Goal: Task Accomplishment & Management: Manage account settings

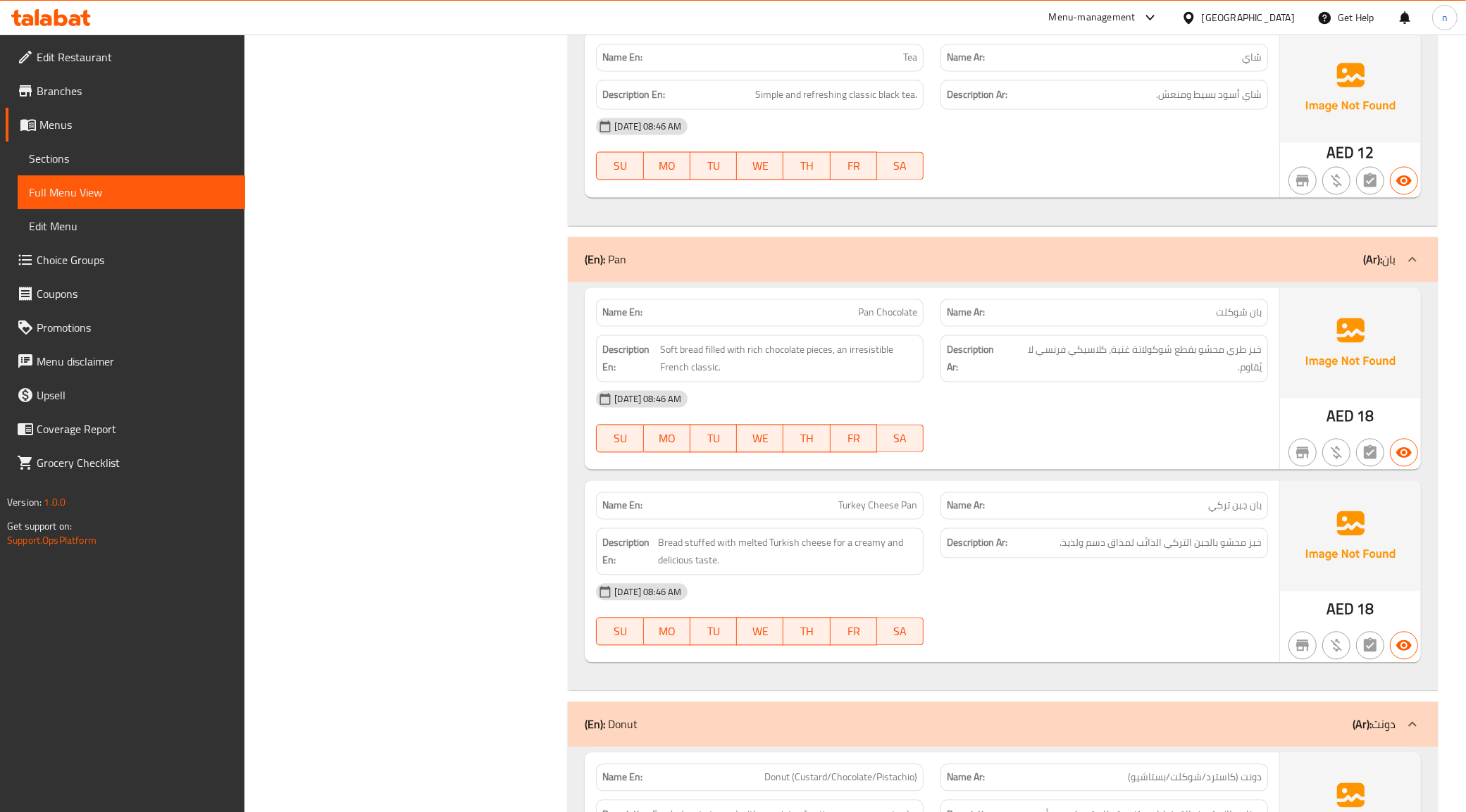
scroll to position [3058, 0]
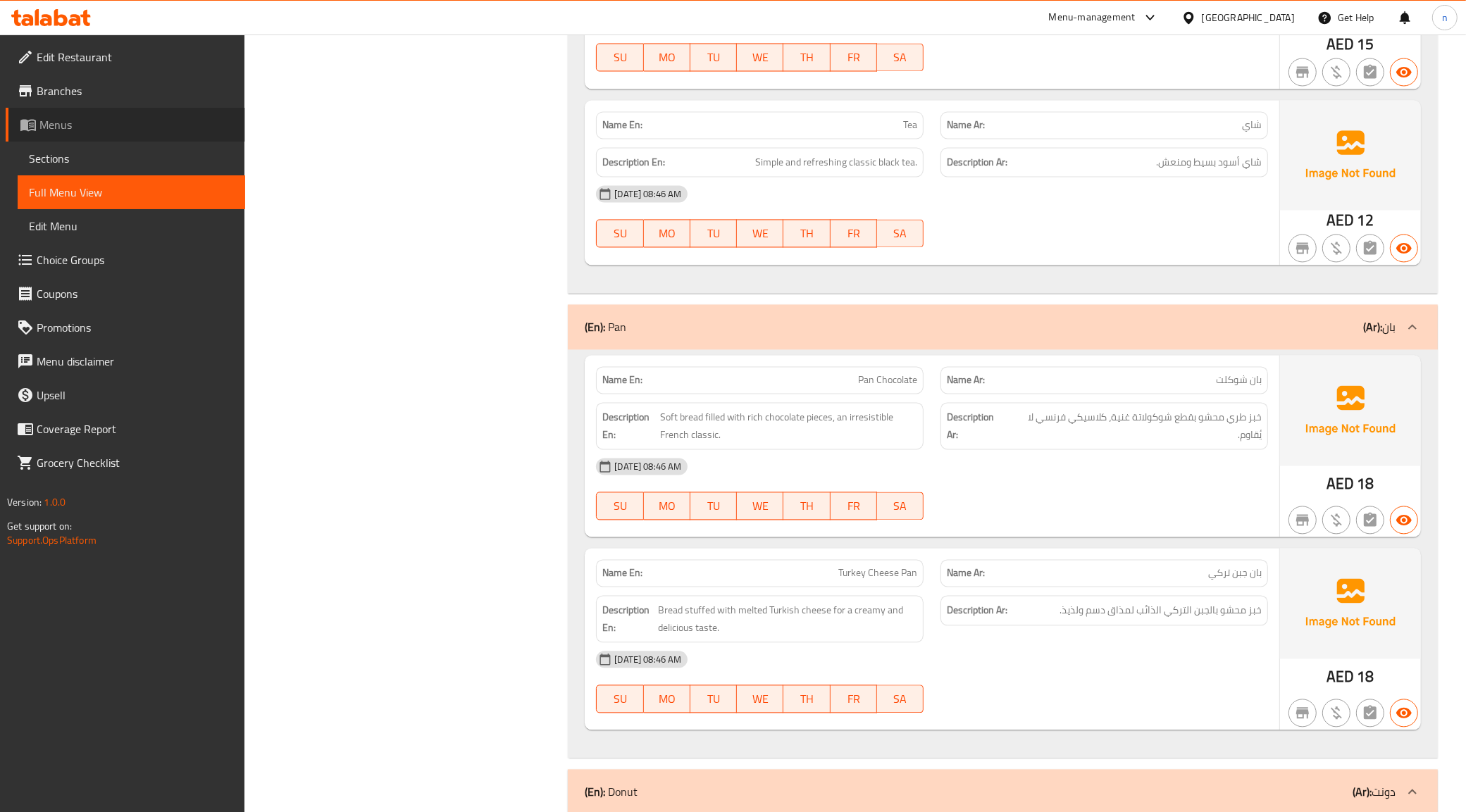
click at [85, 132] on span "Menus" at bounding box center [136, 124] width 195 height 17
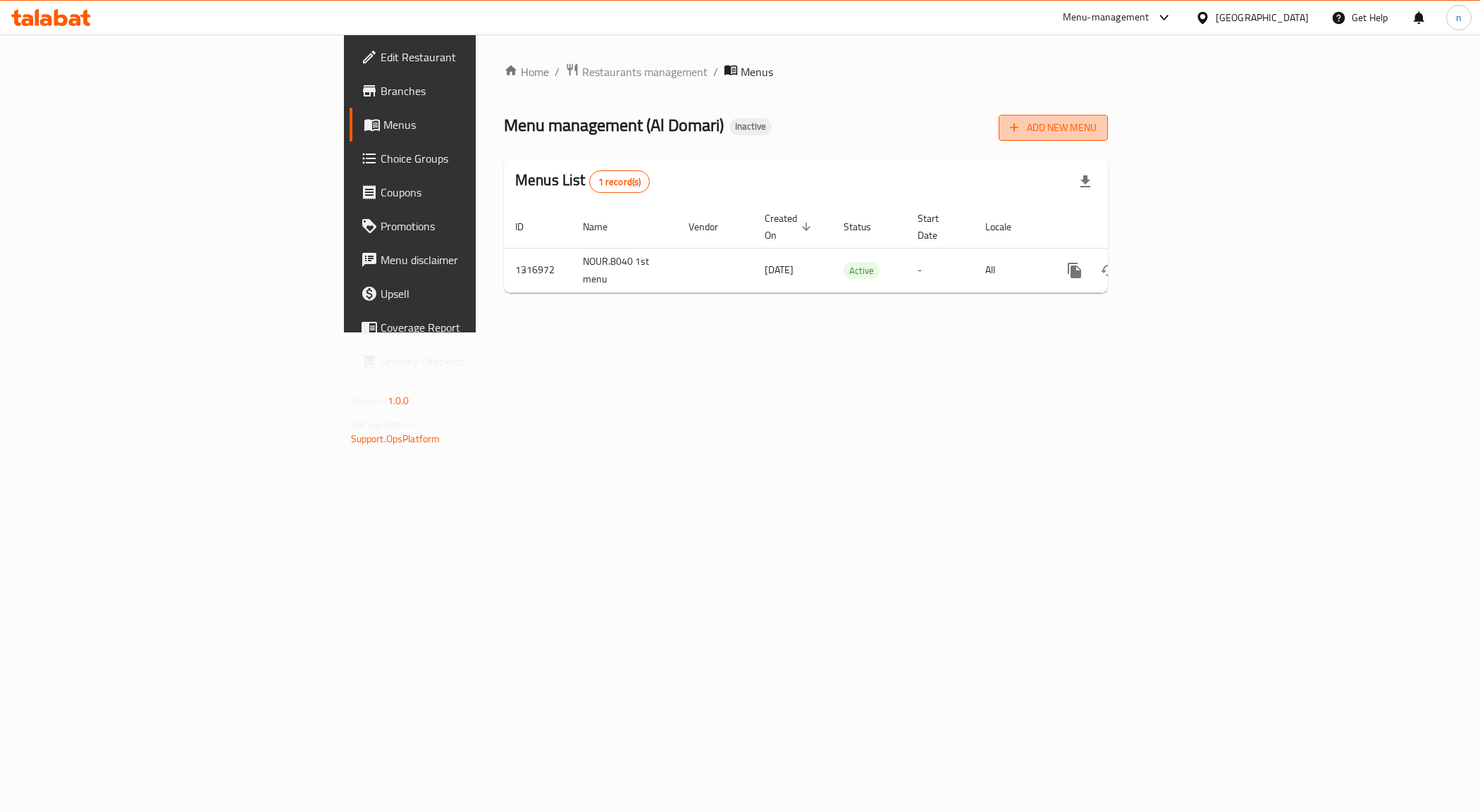
click at [1096, 134] on span "Add New Menu" at bounding box center [1052, 127] width 87 height 17
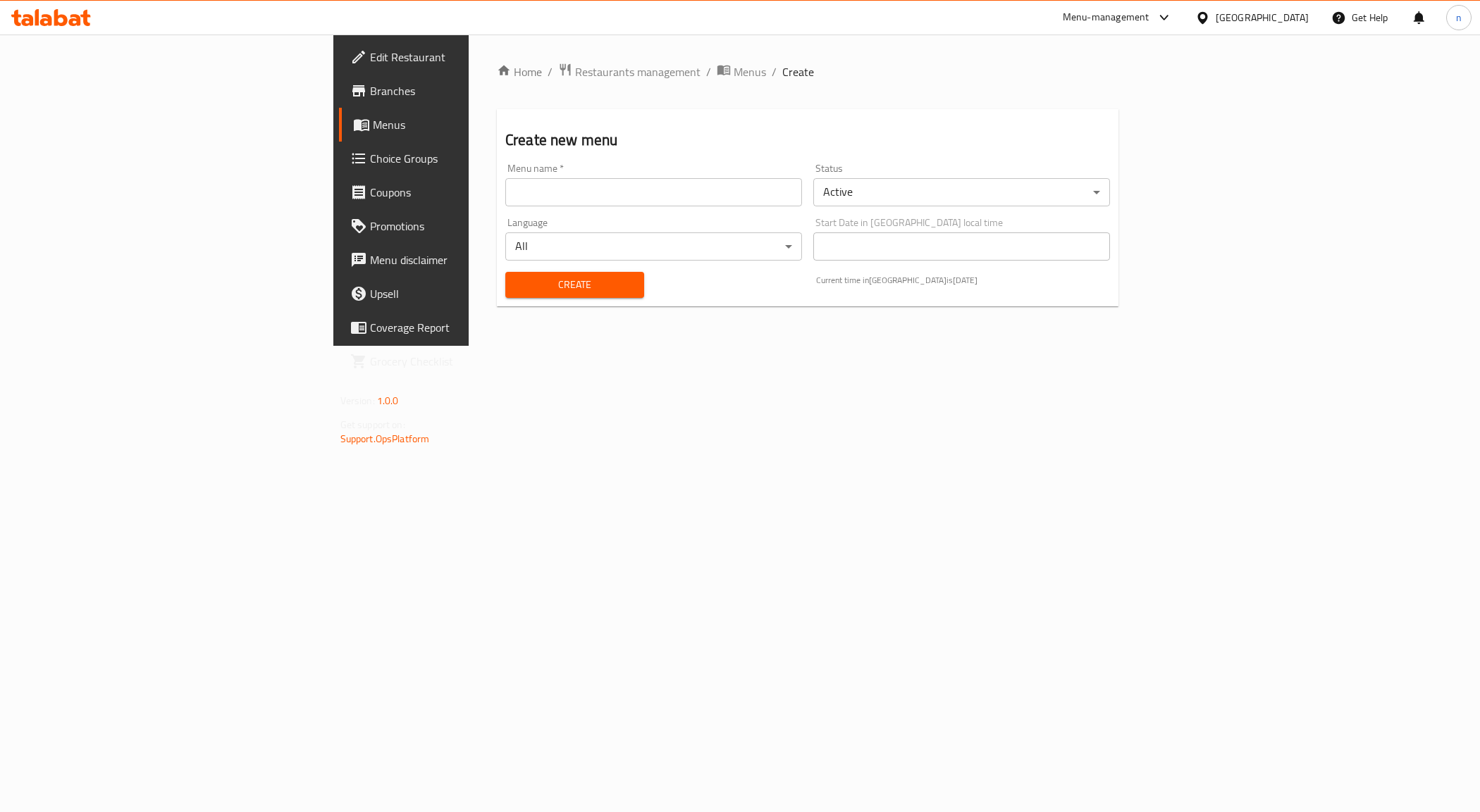
click at [505, 198] on input "text" at bounding box center [653, 192] width 297 height 28
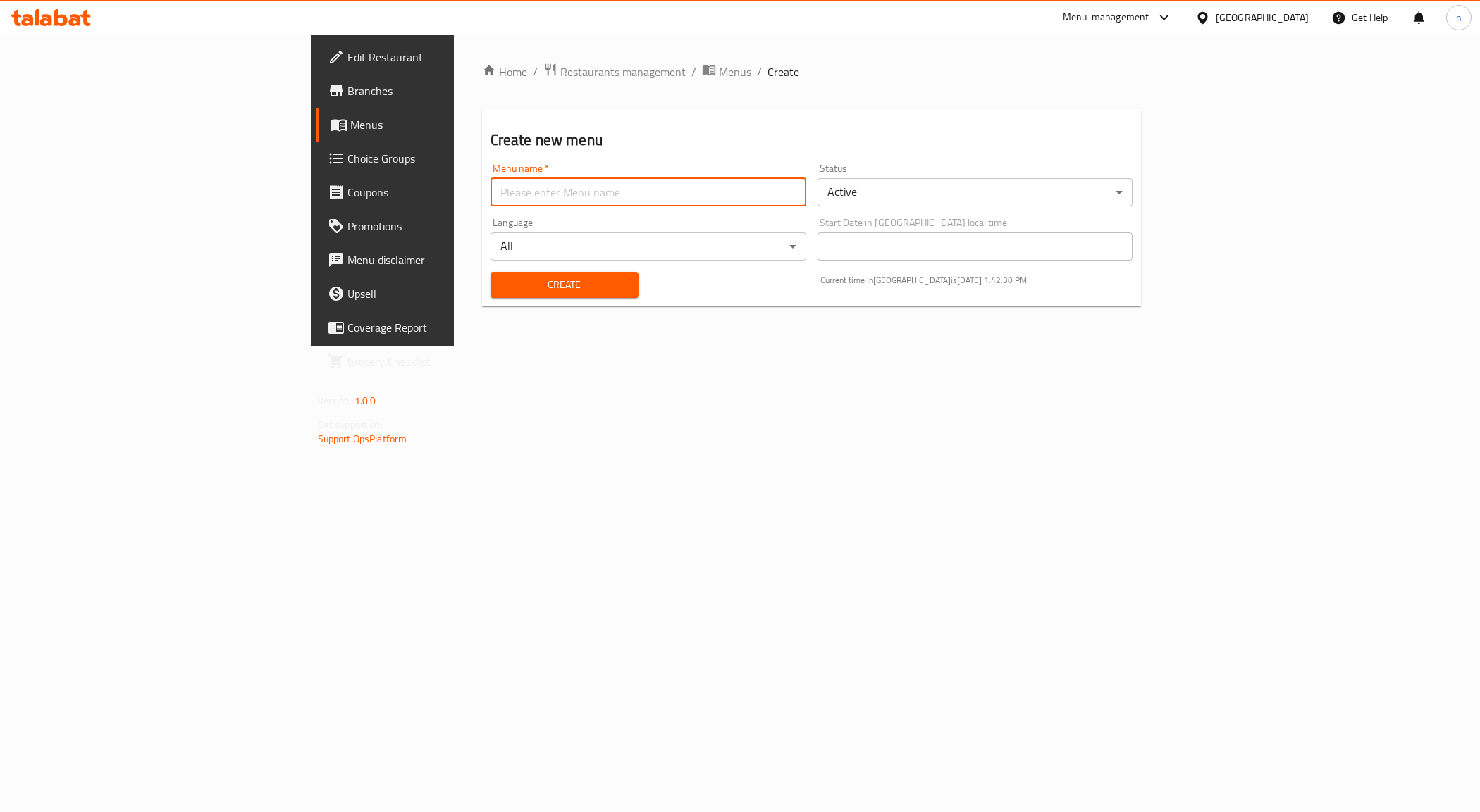
type input "NOUR.8040 2nd menu"
click at [502, 286] on span "Create" at bounding box center [564, 284] width 125 height 17
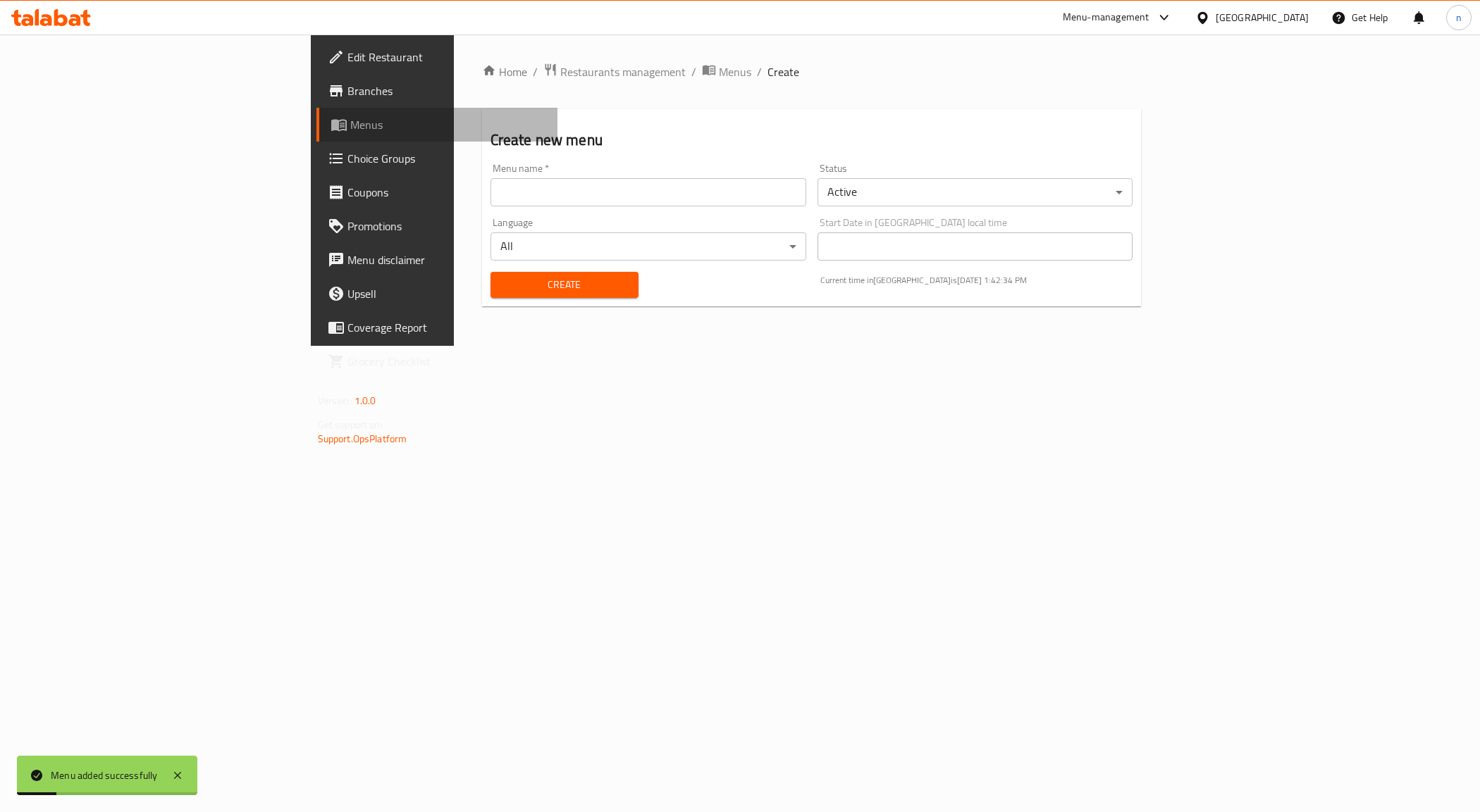
click at [350, 127] on span "Menus" at bounding box center [448, 124] width 196 height 17
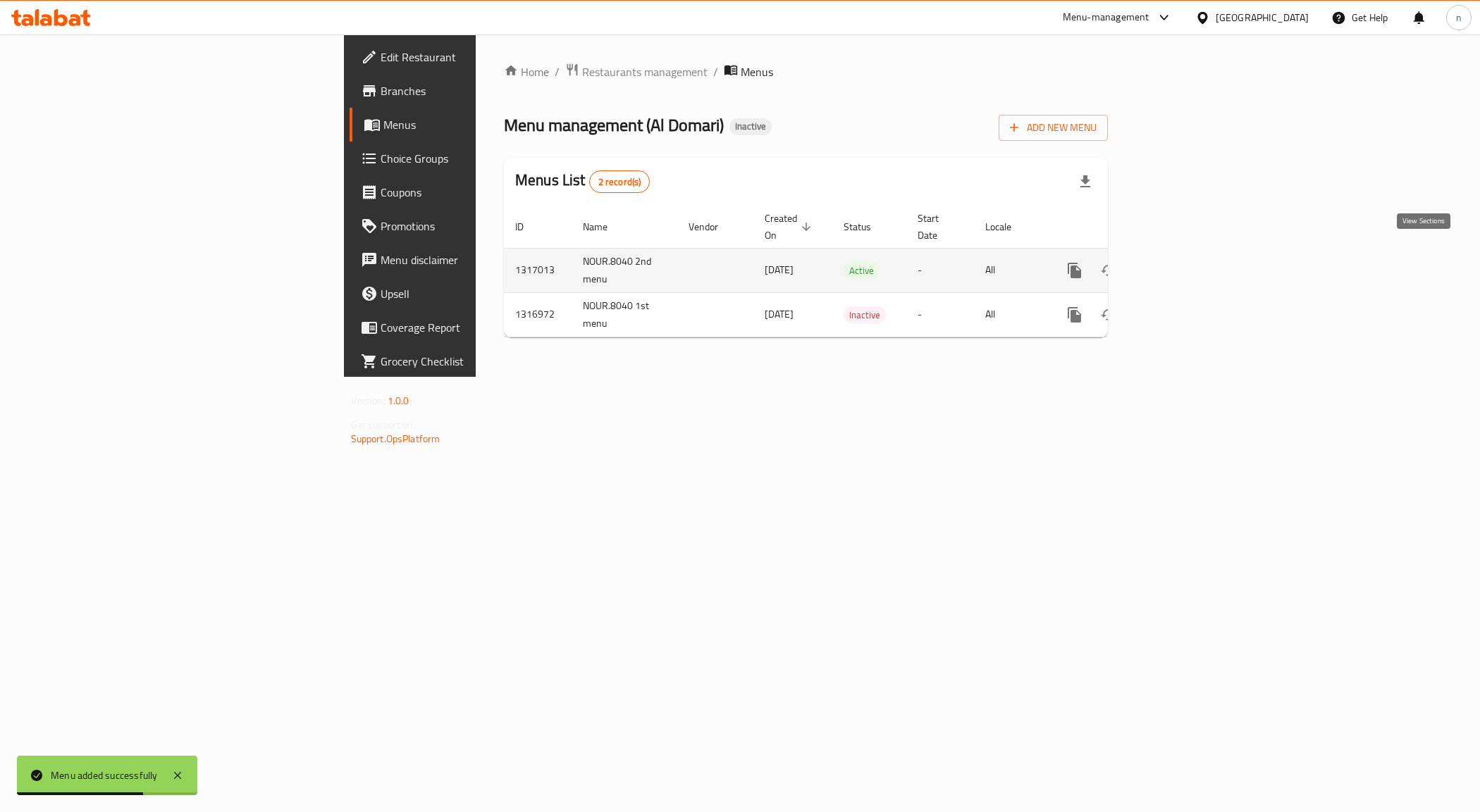
click at [1182, 264] on icon "enhanced table" at bounding box center [1176, 270] width 13 height 13
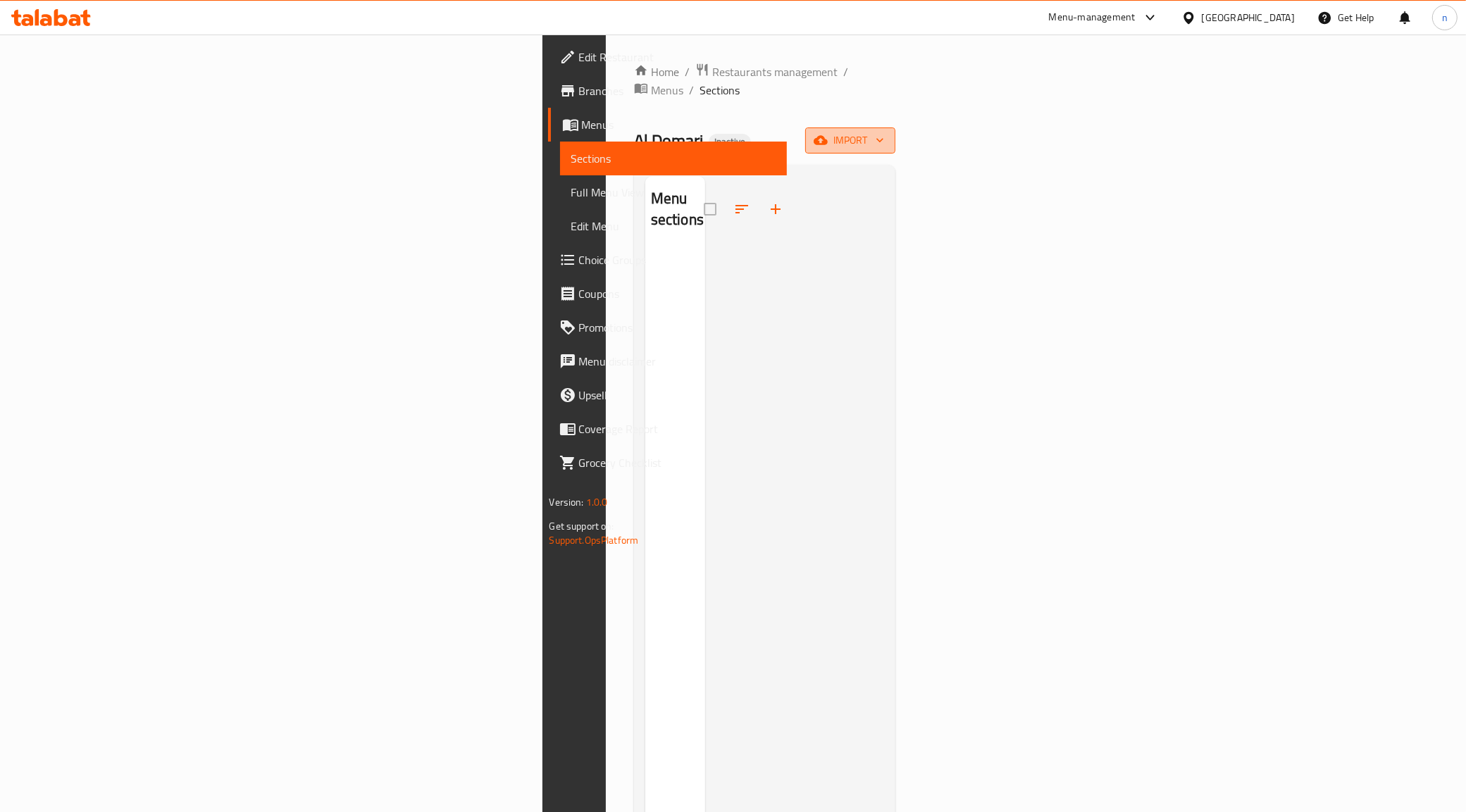
click at [828, 133] on icon "button" at bounding box center [820, 140] width 14 height 14
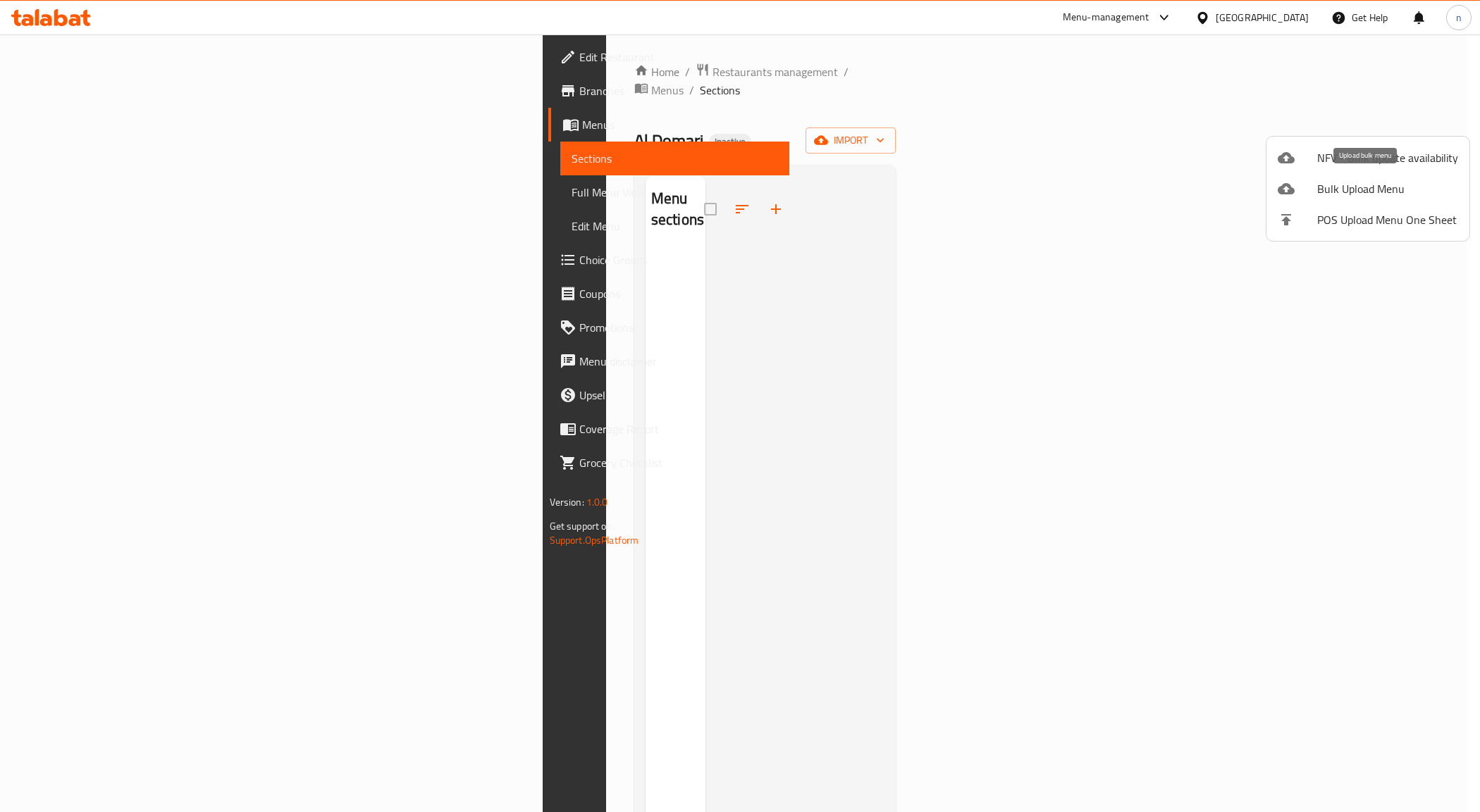
click at [1366, 174] on li "Bulk Upload Menu" at bounding box center [1368, 189] width 203 height 31
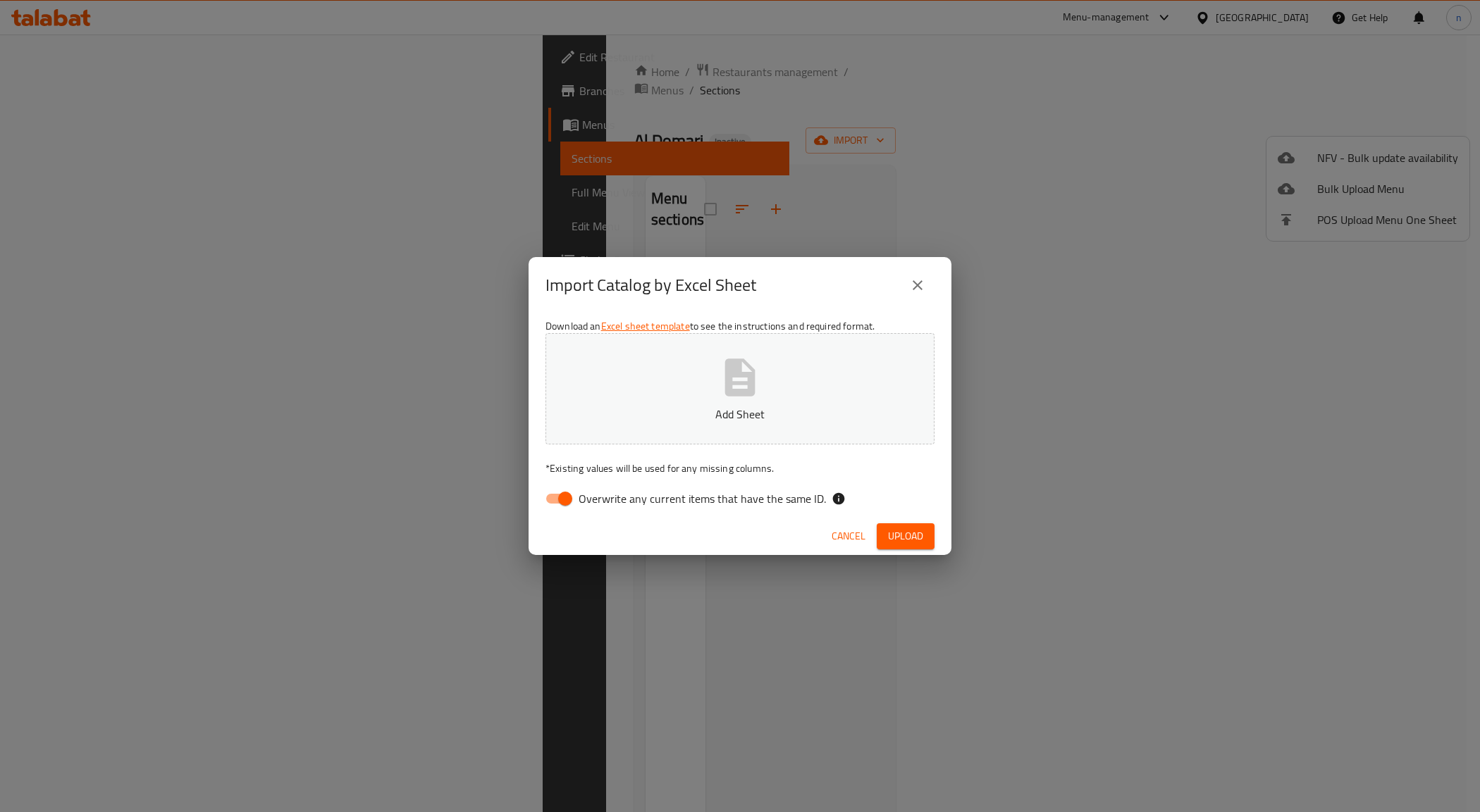
click at [575, 498] on input "Overwrite any current items that have the same ID." at bounding box center [566, 498] width 80 height 26
checkbox input "false"
click at [914, 532] on span "Upload" at bounding box center [905, 536] width 36 height 17
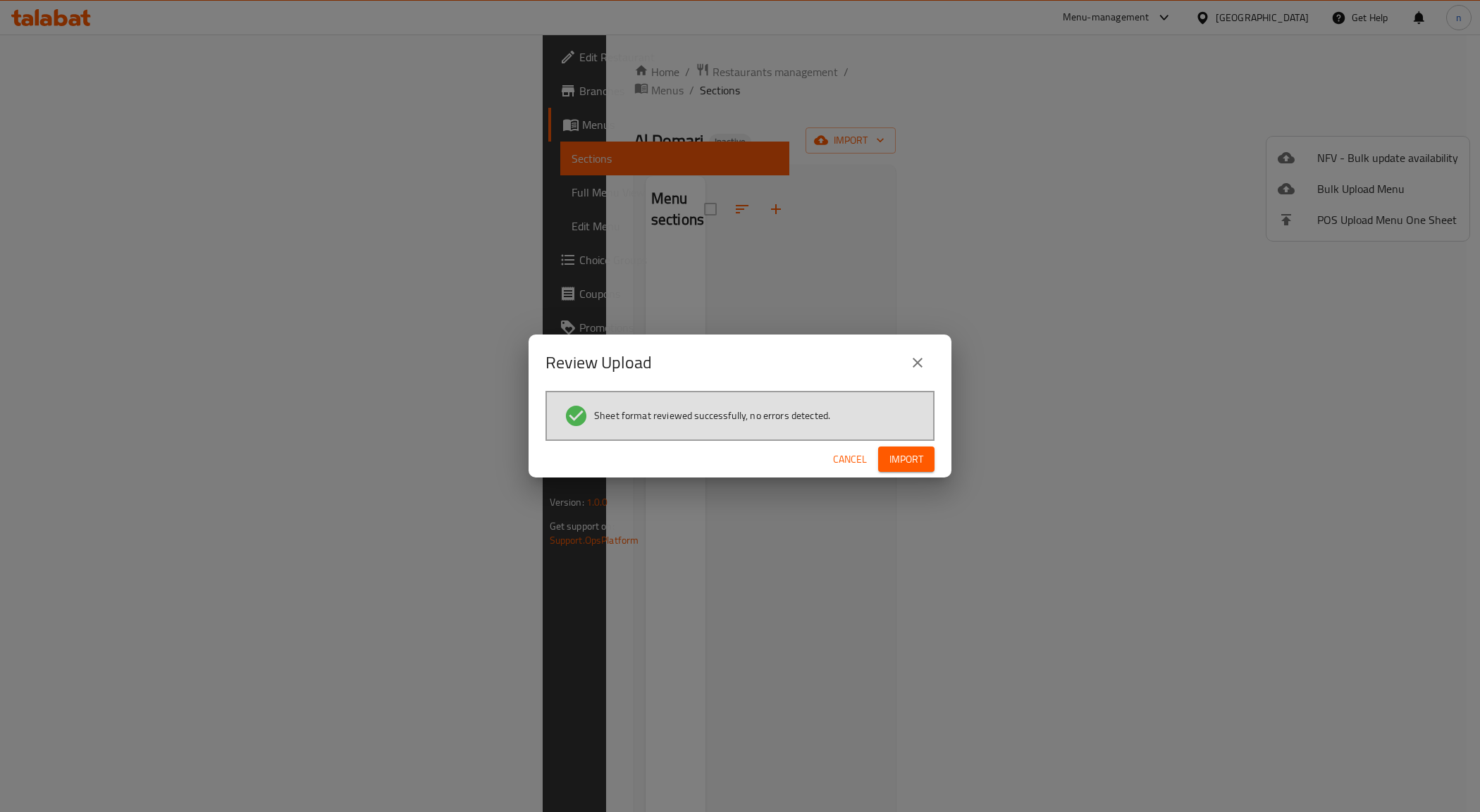
click at [893, 466] on span "Import" at bounding box center [905, 459] width 34 height 17
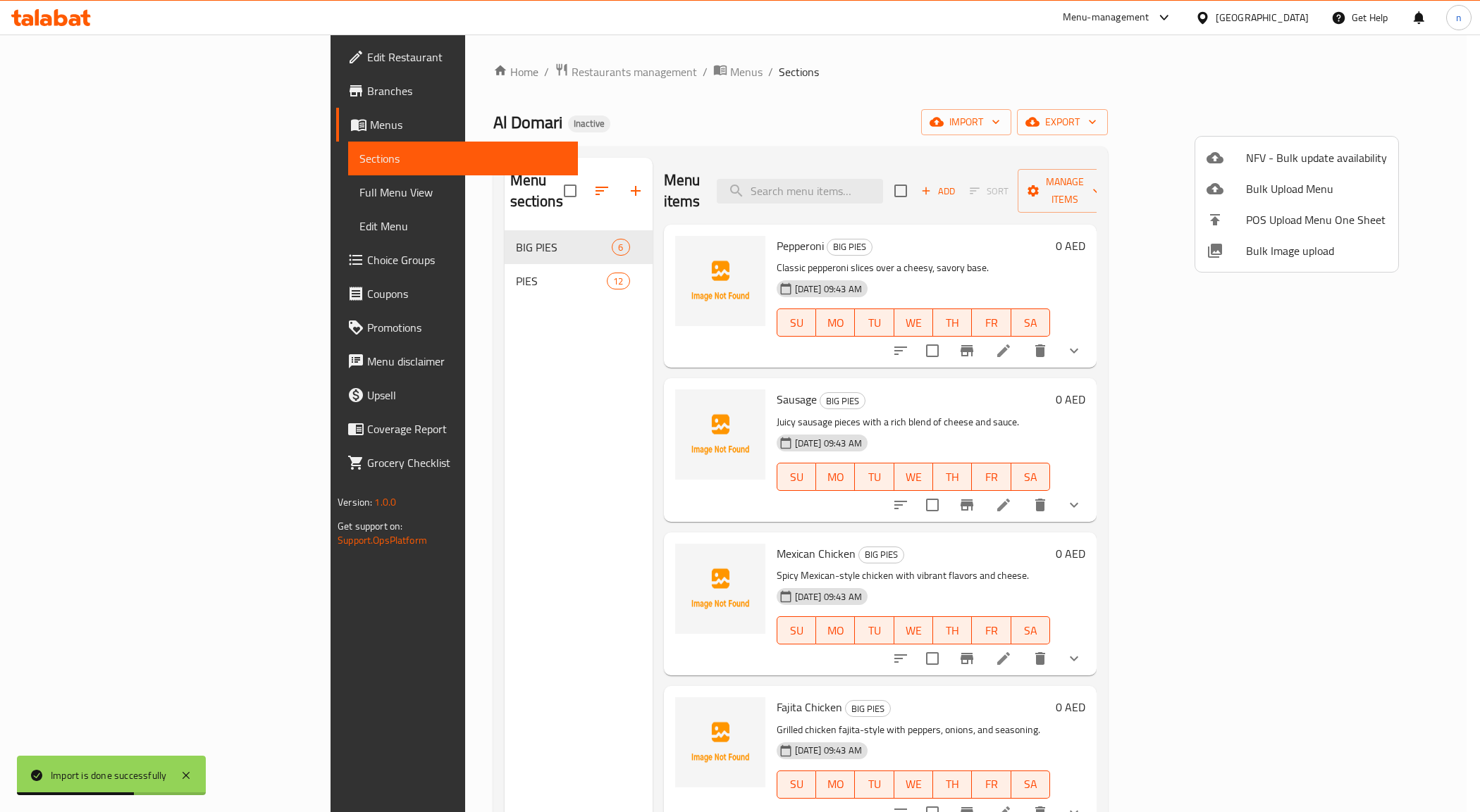
click at [78, 190] on div at bounding box center [740, 406] width 1480 height 812
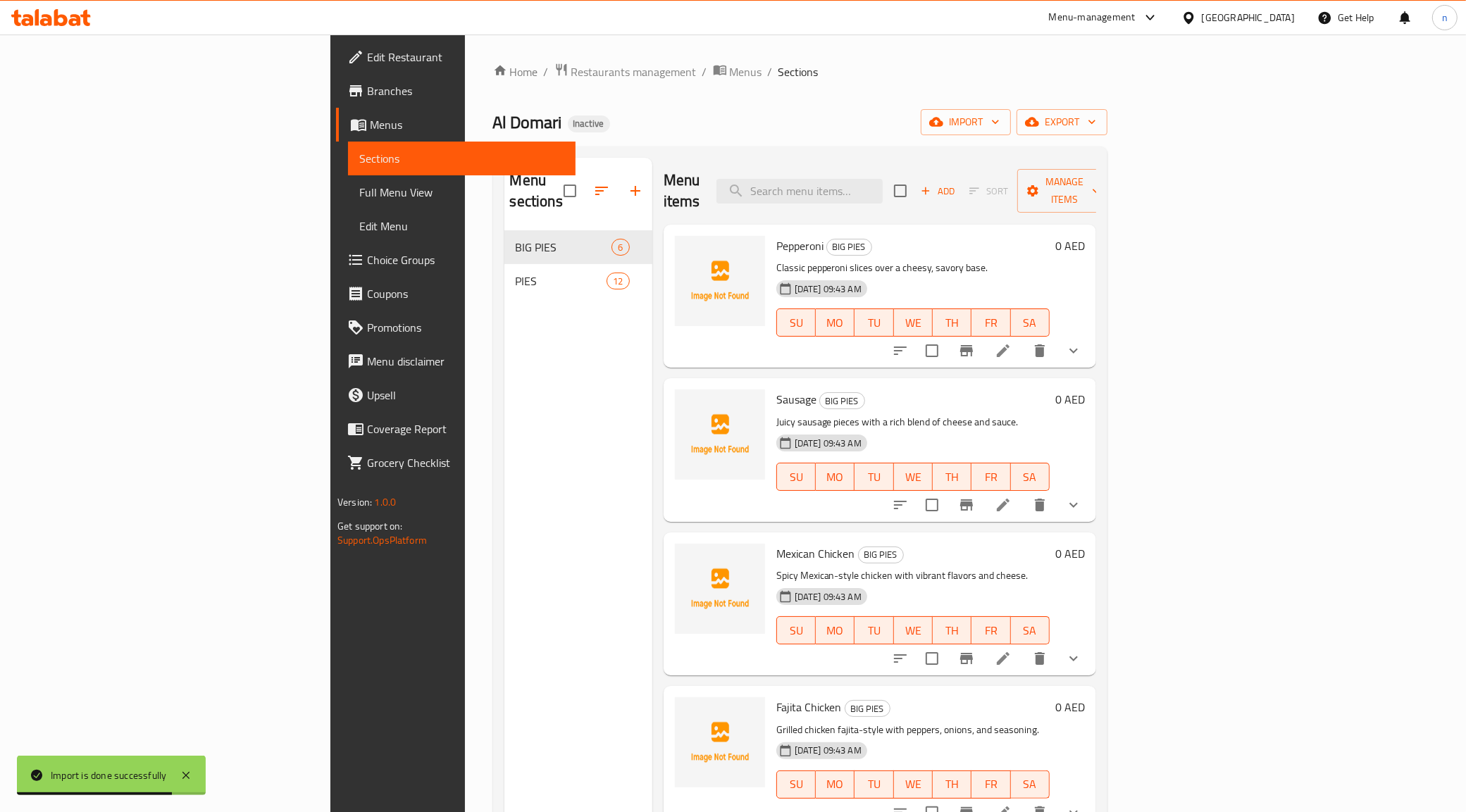
click at [359, 190] on span "Full Menu View" at bounding box center [461, 192] width 205 height 17
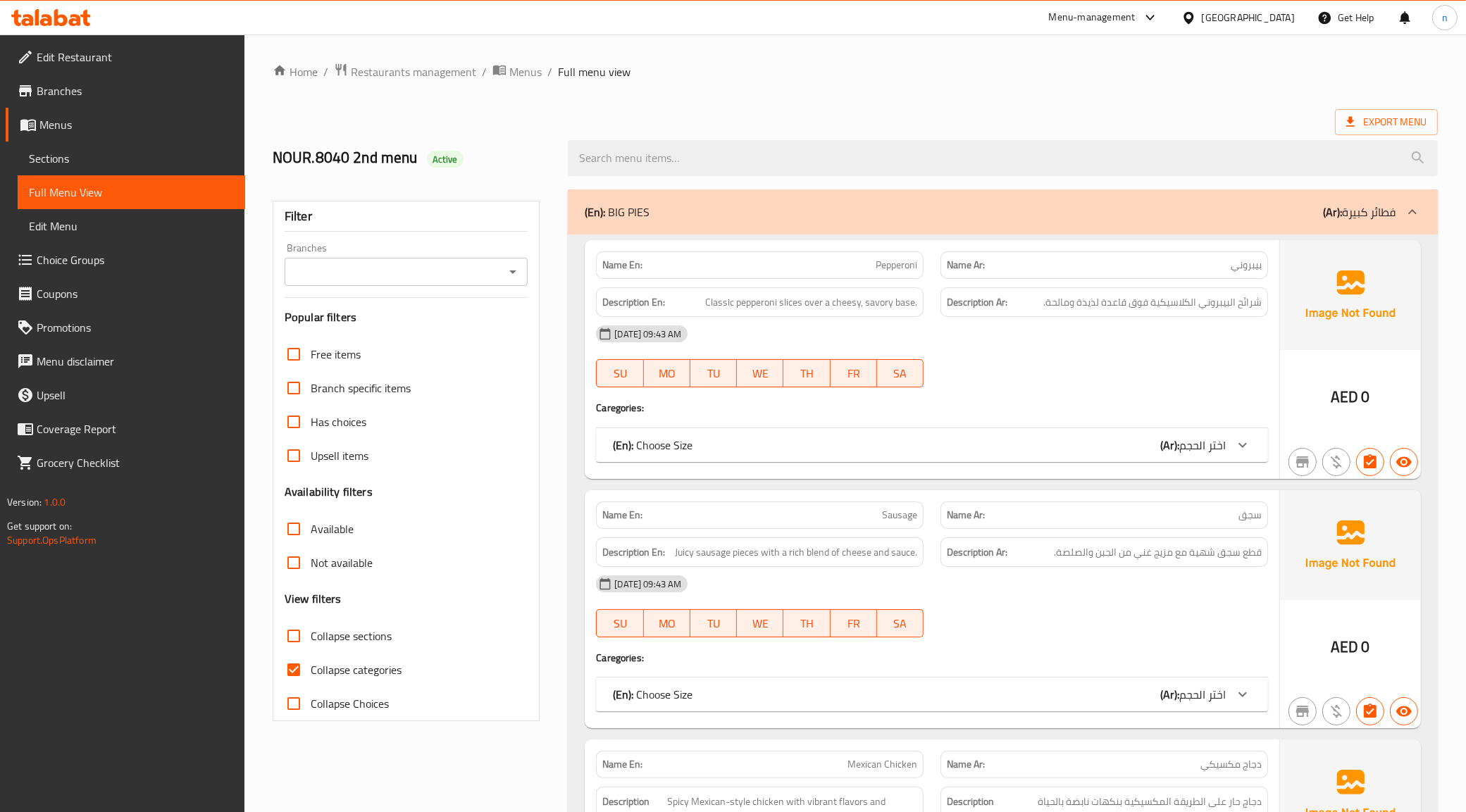
click at [311, 674] on span "Collapse categories" at bounding box center [355, 670] width 90 height 17
click at [311, 674] on input "Collapse categories" at bounding box center [293, 670] width 34 height 34
checkbox input "false"
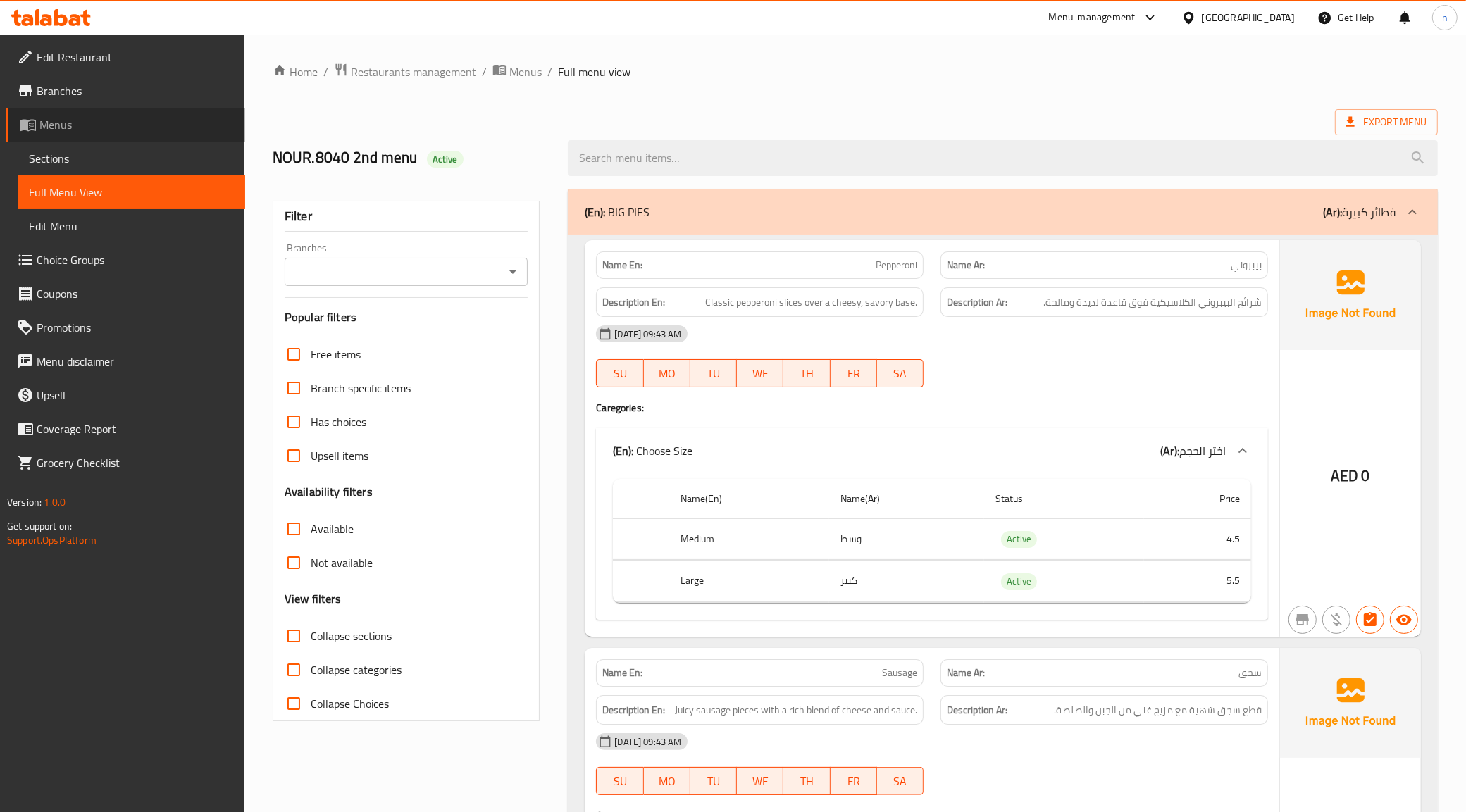
click at [139, 119] on span "Menus" at bounding box center [136, 124] width 195 height 17
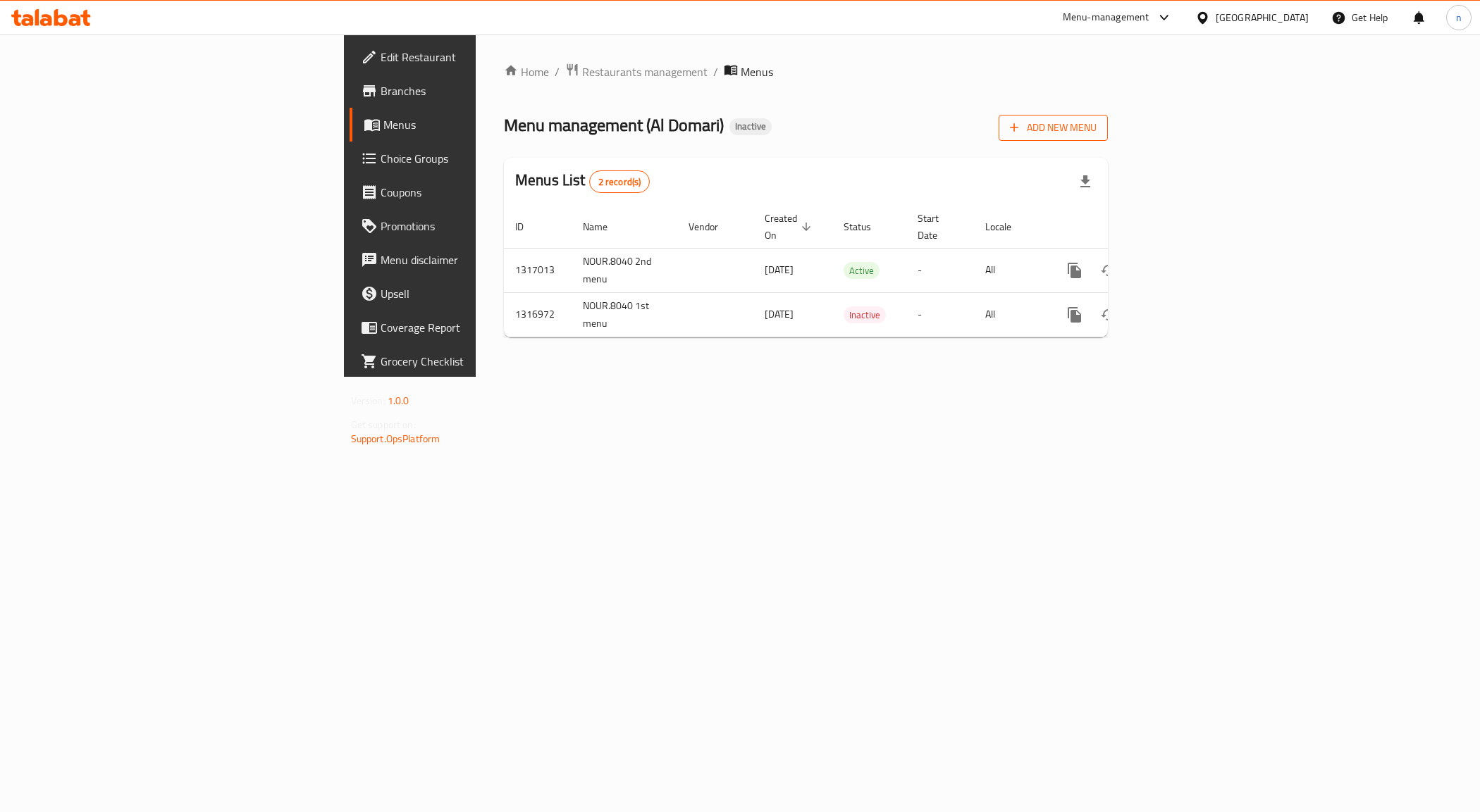
click at [1096, 127] on span "Add New Menu" at bounding box center [1052, 127] width 87 height 17
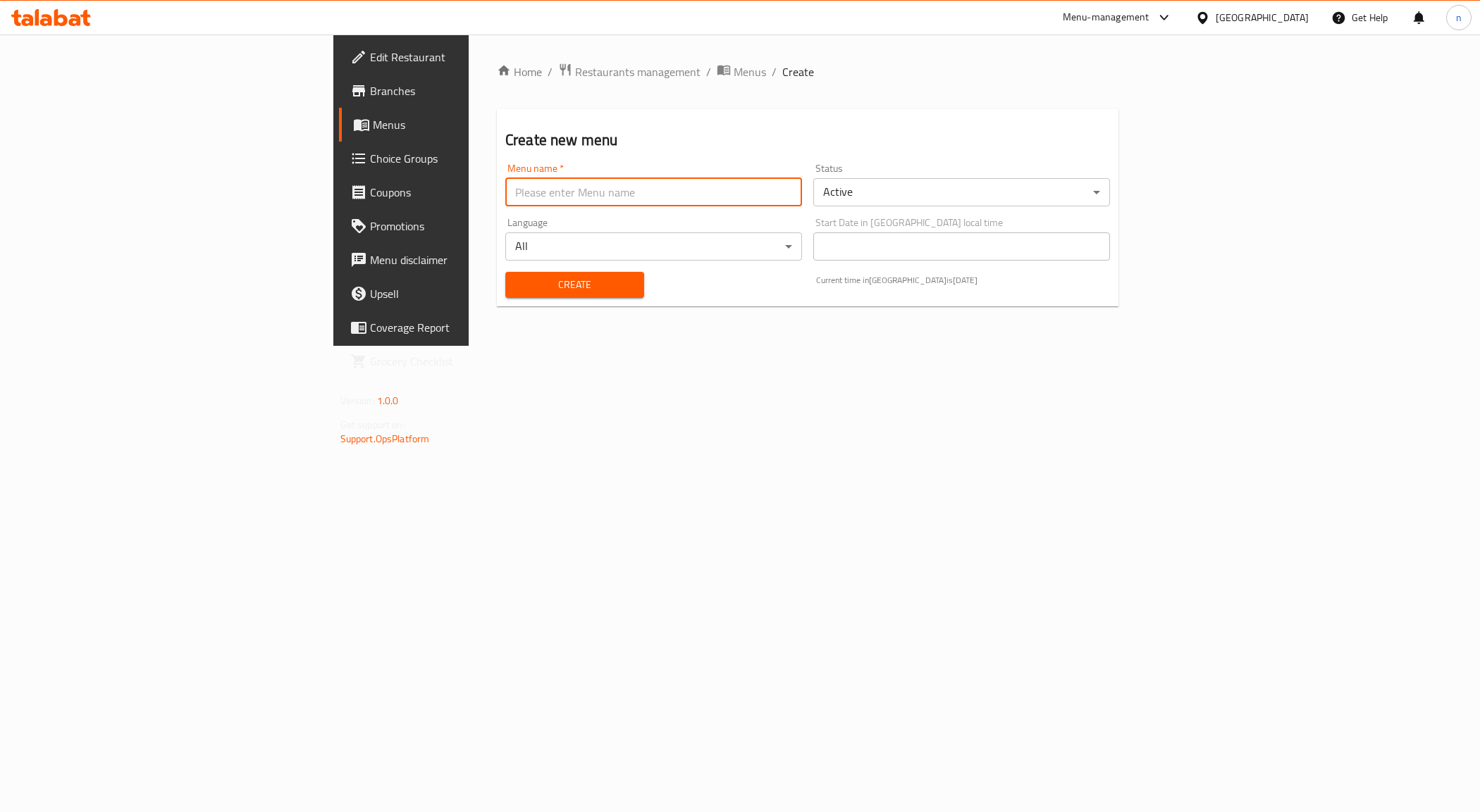
click at [599, 186] on input "text" at bounding box center [653, 192] width 297 height 28
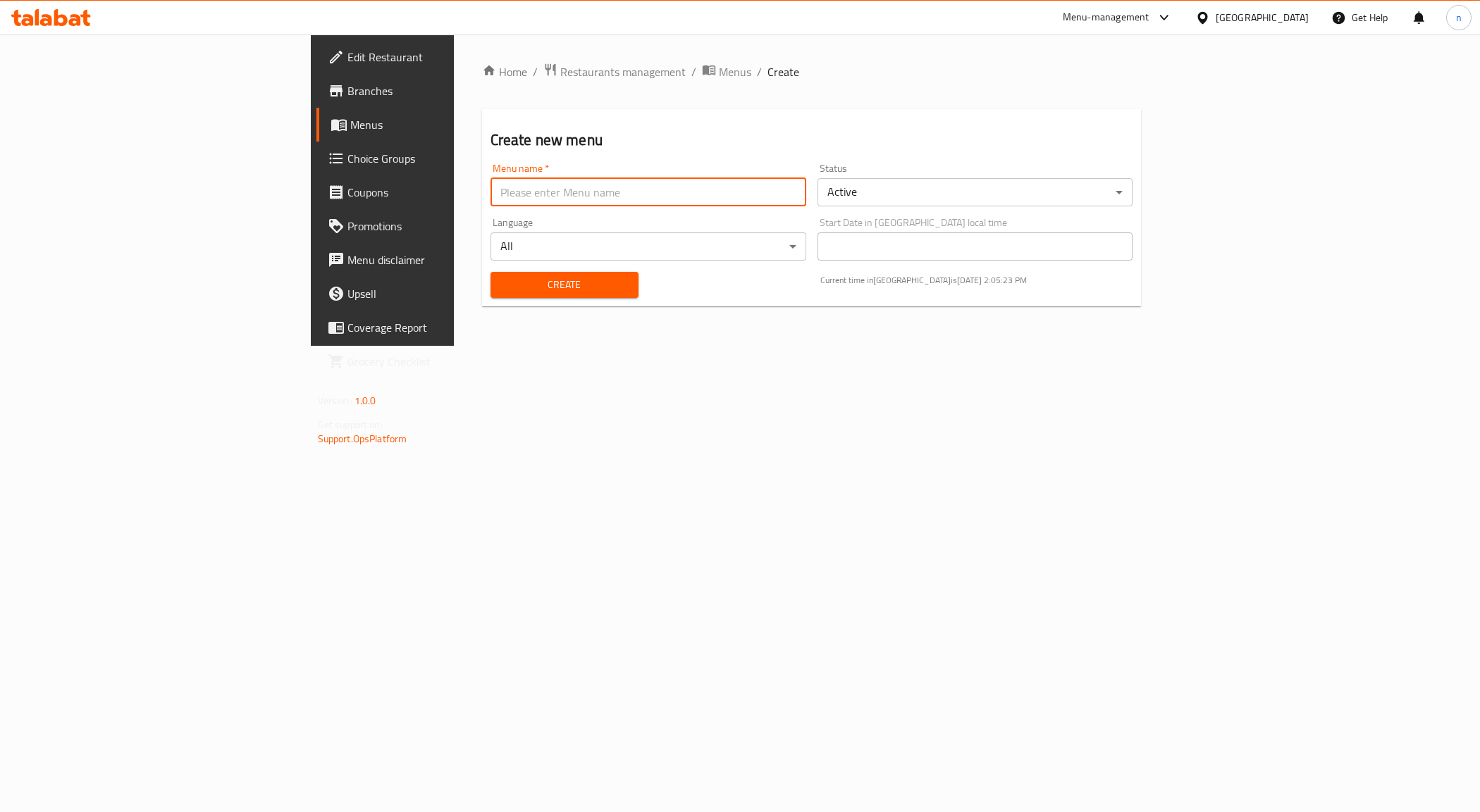
type input "NOUR.8040 3rd"
click at [532, 294] on button "Create" at bounding box center [565, 285] width 148 height 26
click at [350, 128] on span "Menus" at bounding box center [448, 124] width 196 height 17
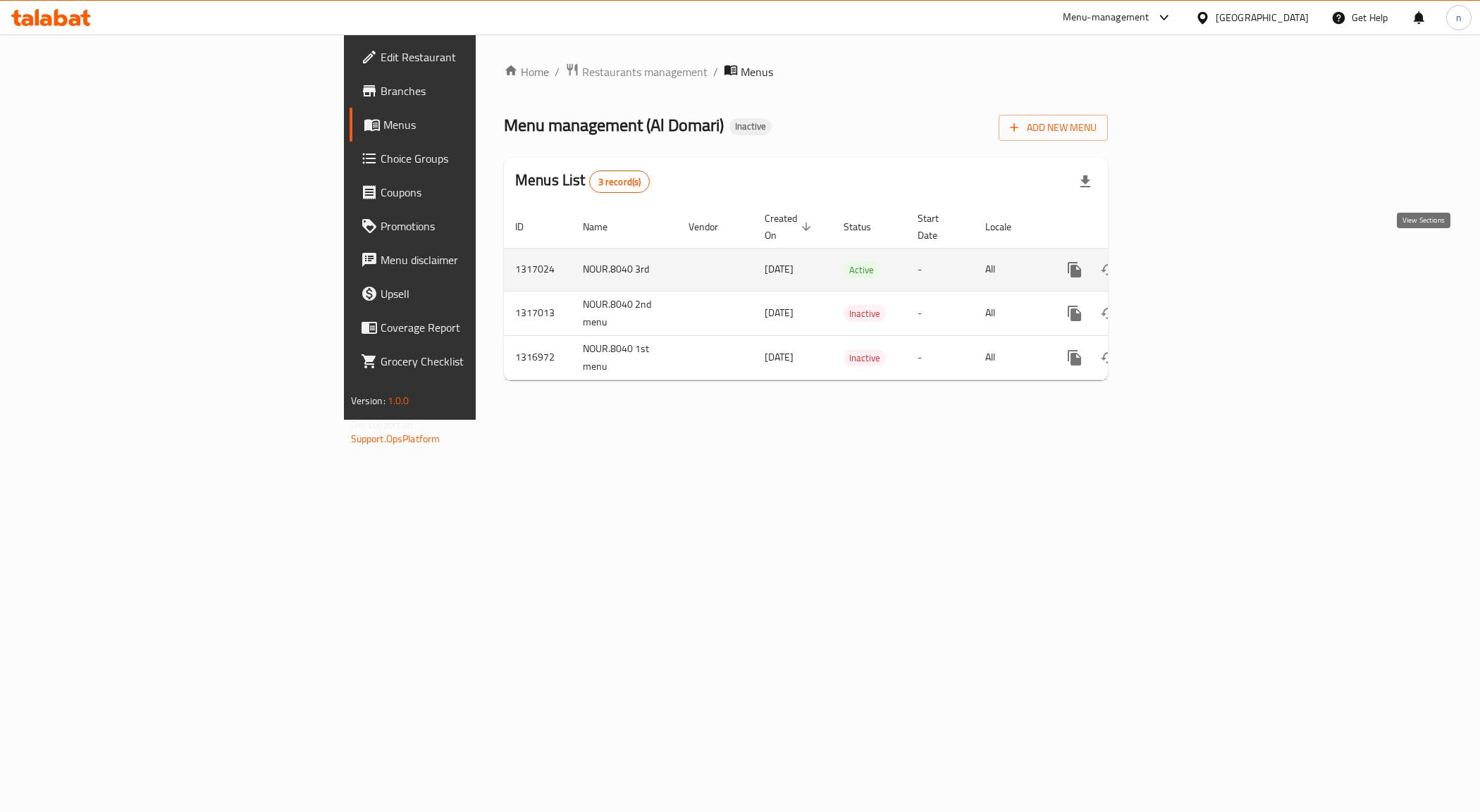
click at [1184, 261] on icon "enhanced table" at bounding box center [1176, 269] width 17 height 17
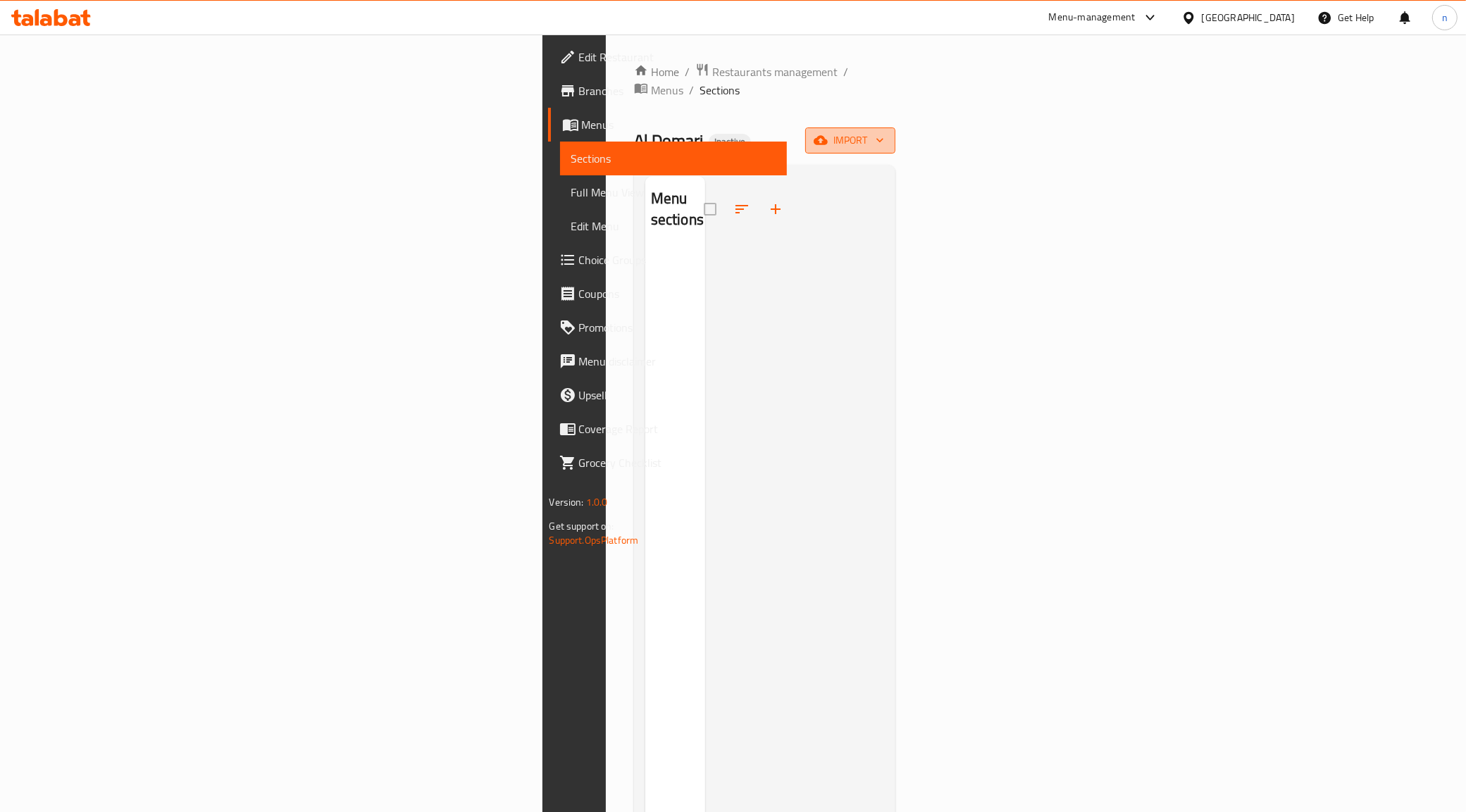
click at [828, 133] on icon "button" at bounding box center [820, 140] width 14 height 14
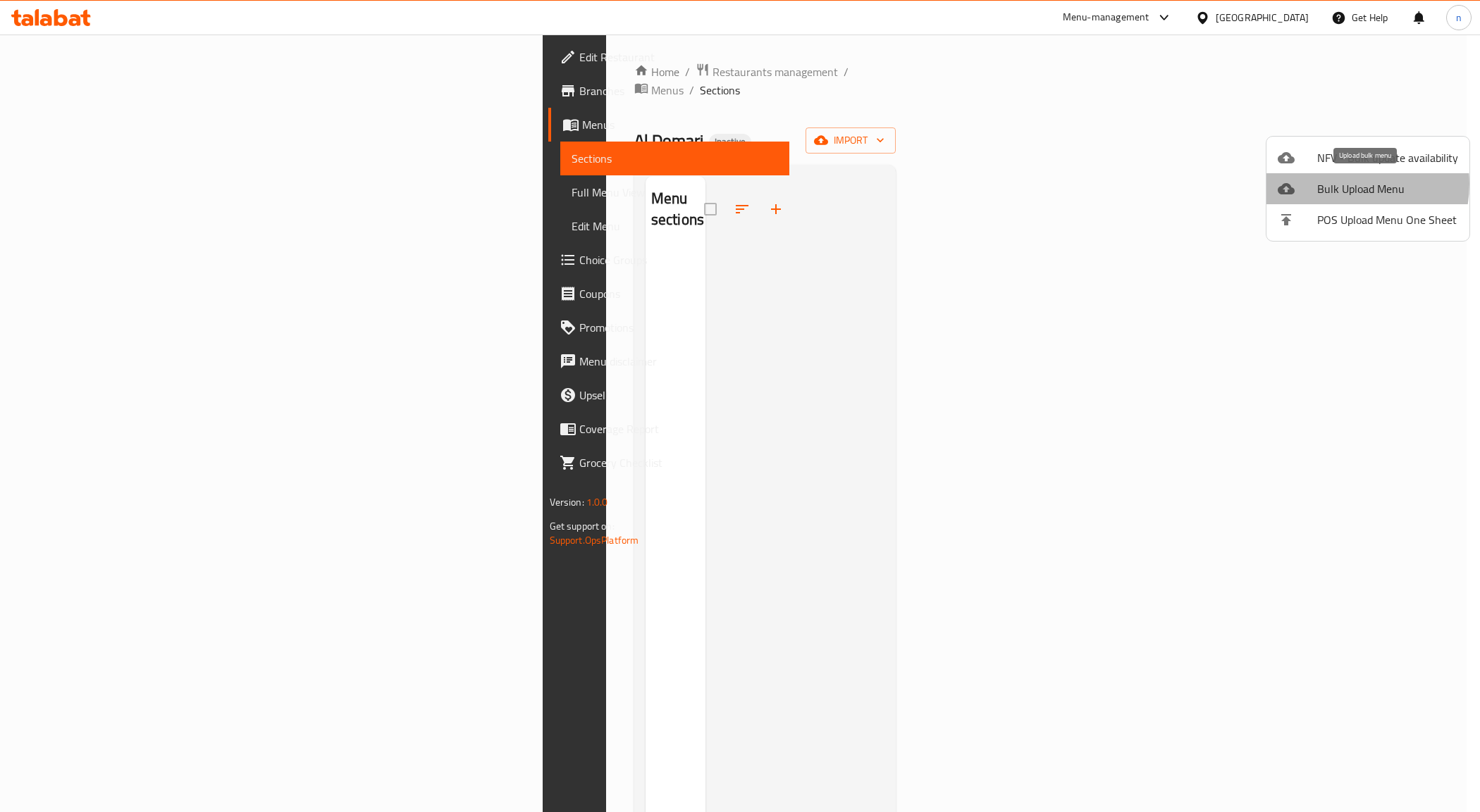
click at [1341, 184] on span "Bulk Upload Menu" at bounding box center [1387, 188] width 141 height 17
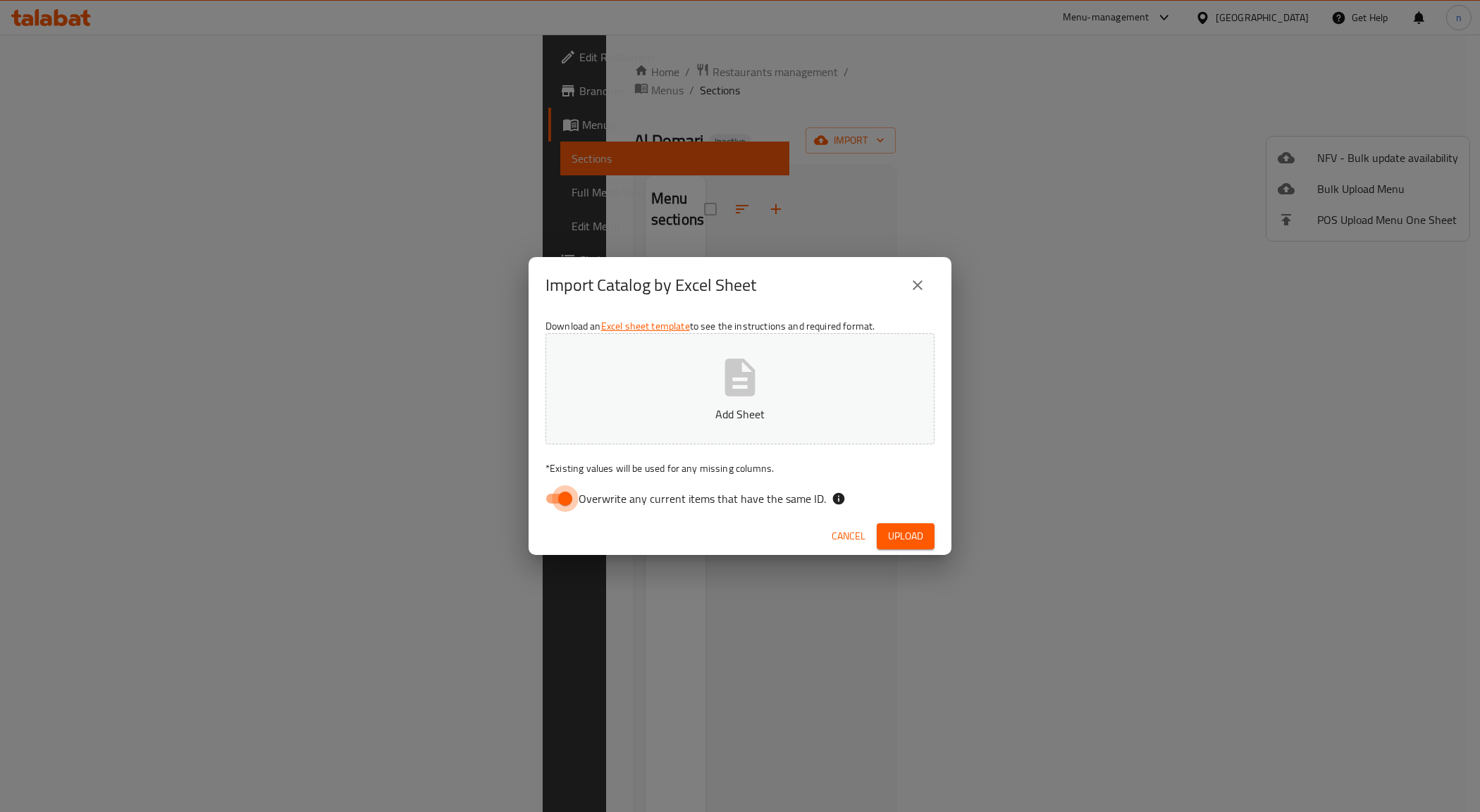
click at [558, 499] on input "Overwrite any current items that have the same ID." at bounding box center [566, 498] width 80 height 26
checkbox input "false"
click at [904, 528] on span "Upload" at bounding box center [905, 536] width 36 height 17
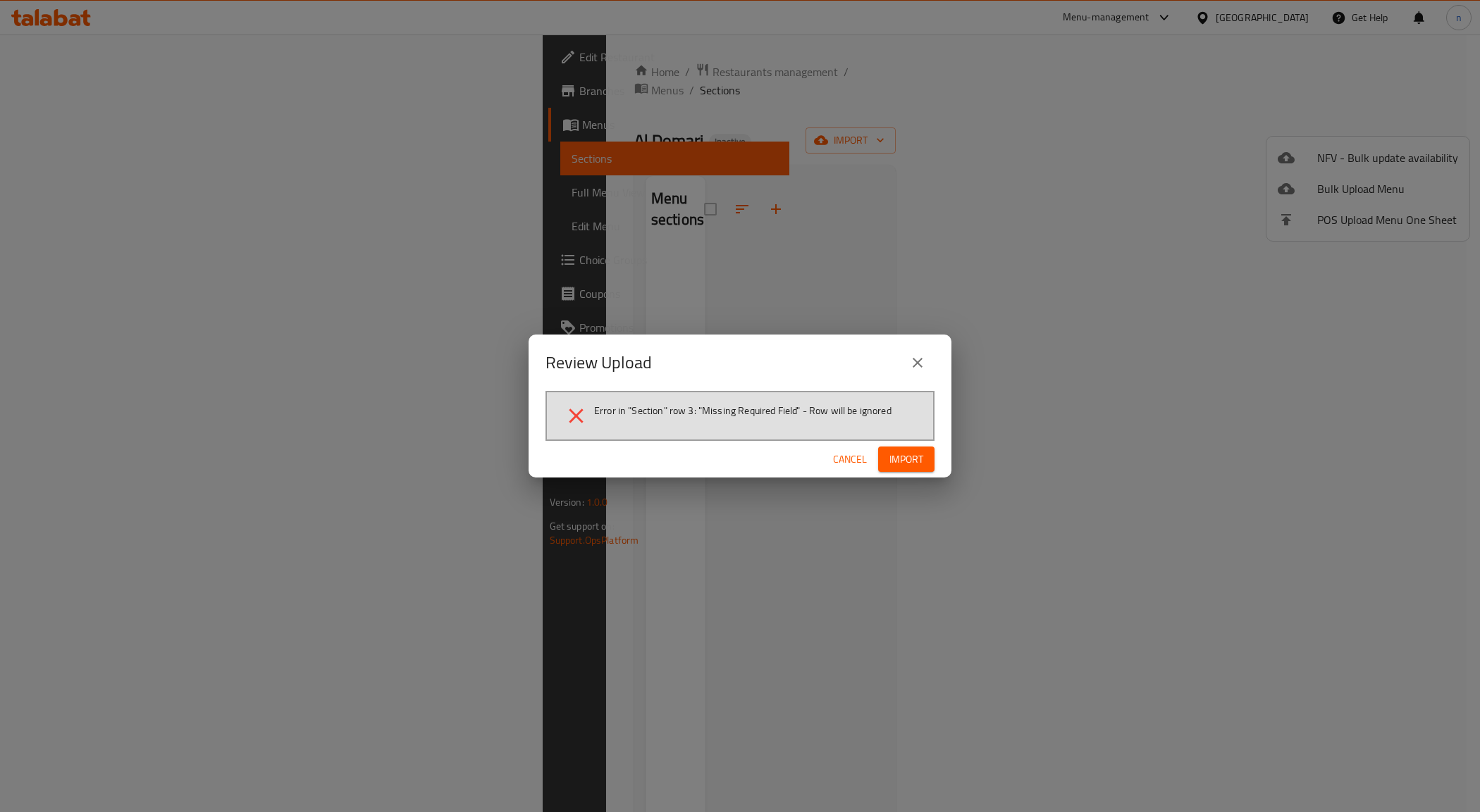
click at [909, 454] on span "Import" at bounding box center [905, 459] width 34 height 17
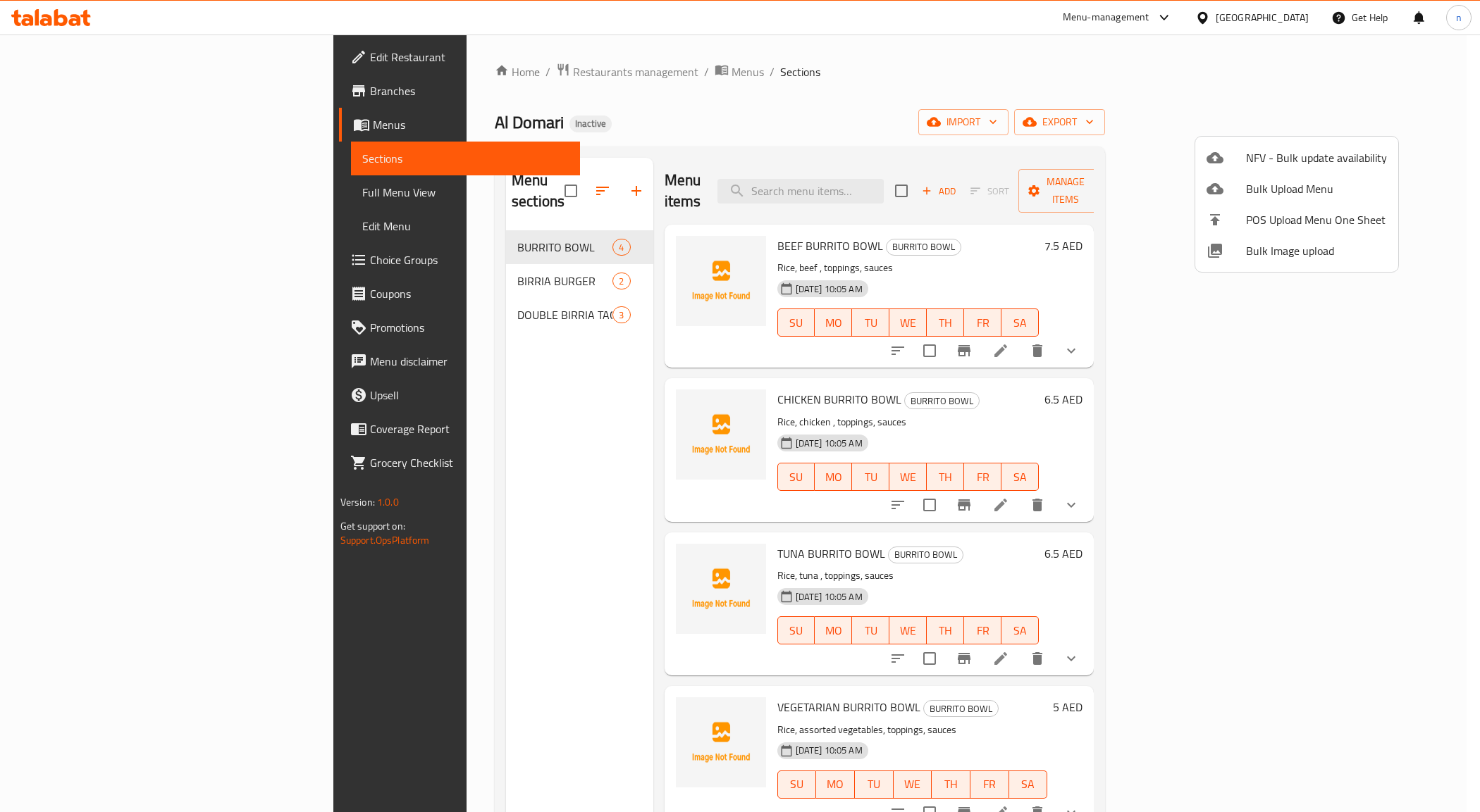
click at [1136, 94] on div at bounding box center [740, 406] width 1480 height 812
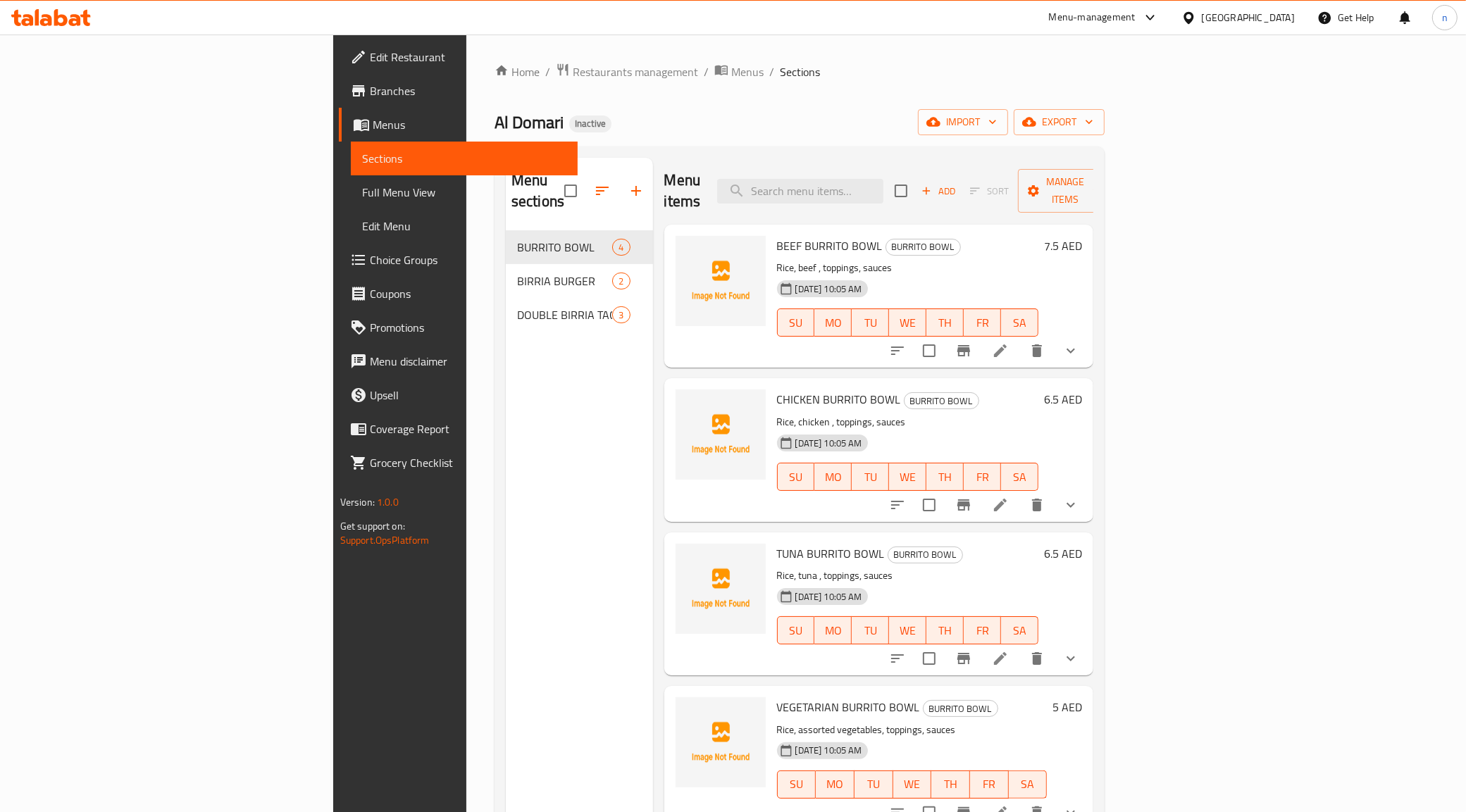
click at [339, 108] on link "Menus" at bounding box center [459, 124] width 239 height 34
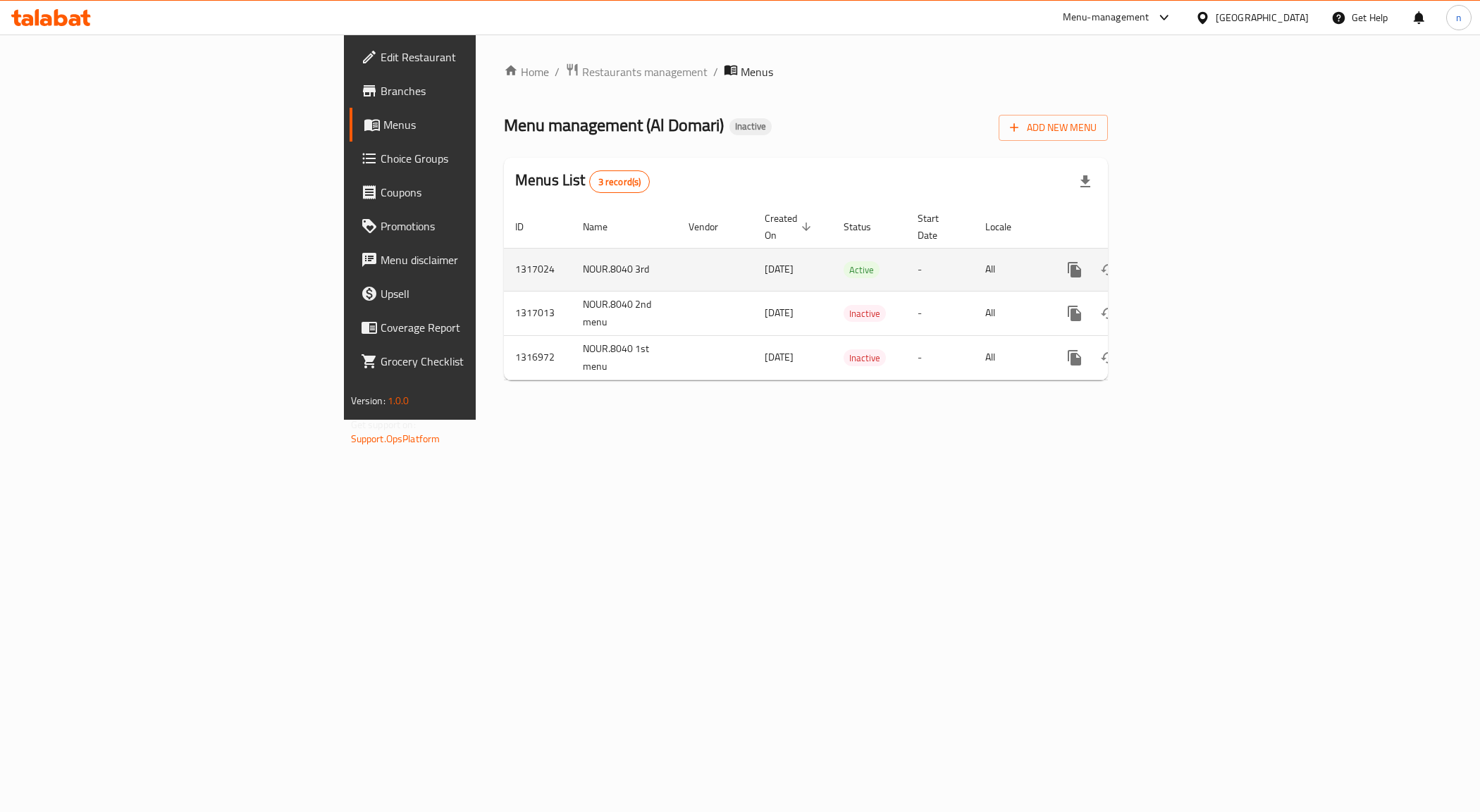
click at [571, 258] on td "NOUR.8040 3rd" at bounding box center [624, 269] width 106 height 43
click at [571, 258] on td "NOUR.8040 3rd" at bounding box center [624, 269] width 106 height 43
copy td "NOUR.8040 3rd"
click at [1159, 254] on button "enhanced table" at bounding box center [1142, 269] width 34 height 34
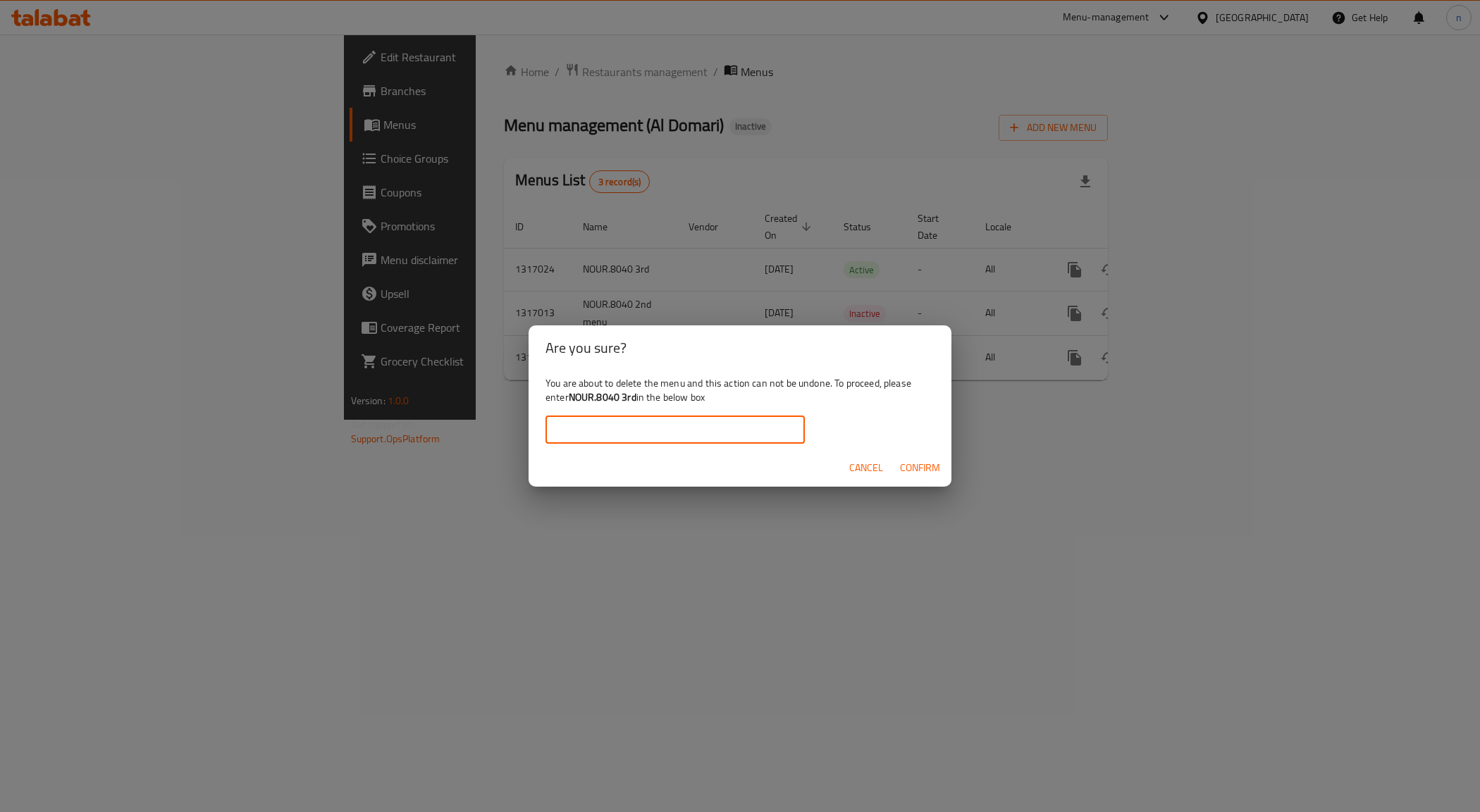
click at [634, 428] on input "text" at bounding box center [675, 429] width 259 height 28
paste input "NOUR.8040 3rd"
click at [916, 470] on span "Confirm" at bounding box center [920, 468] width 40 height 17
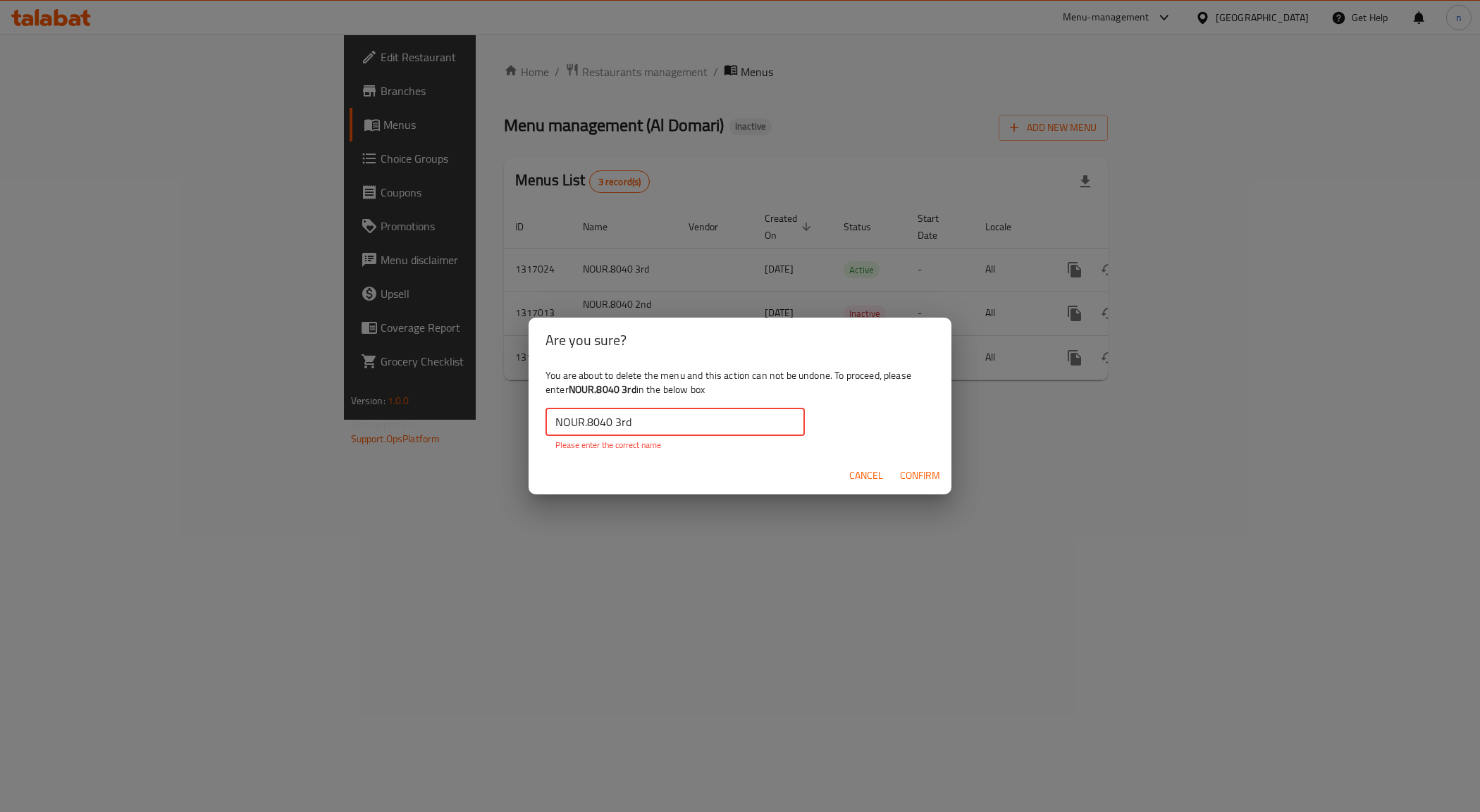
click at [715, 417] on input "NOUR.8040 3rd" at bounding box center [675, 422] width 259 height 28
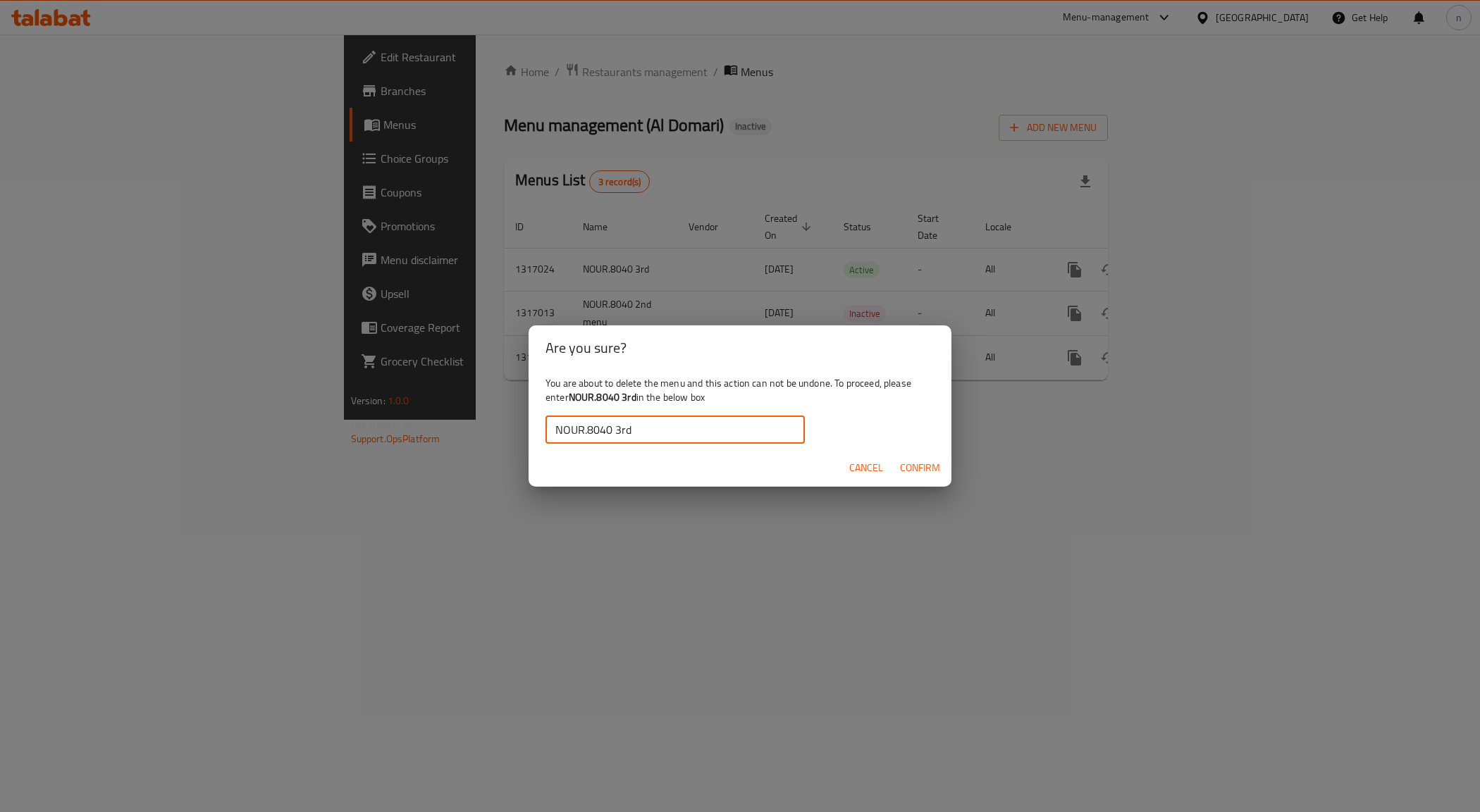
click at [926, 467] on span "Confirm" at bounding box center [920, 468] width 40 height 17
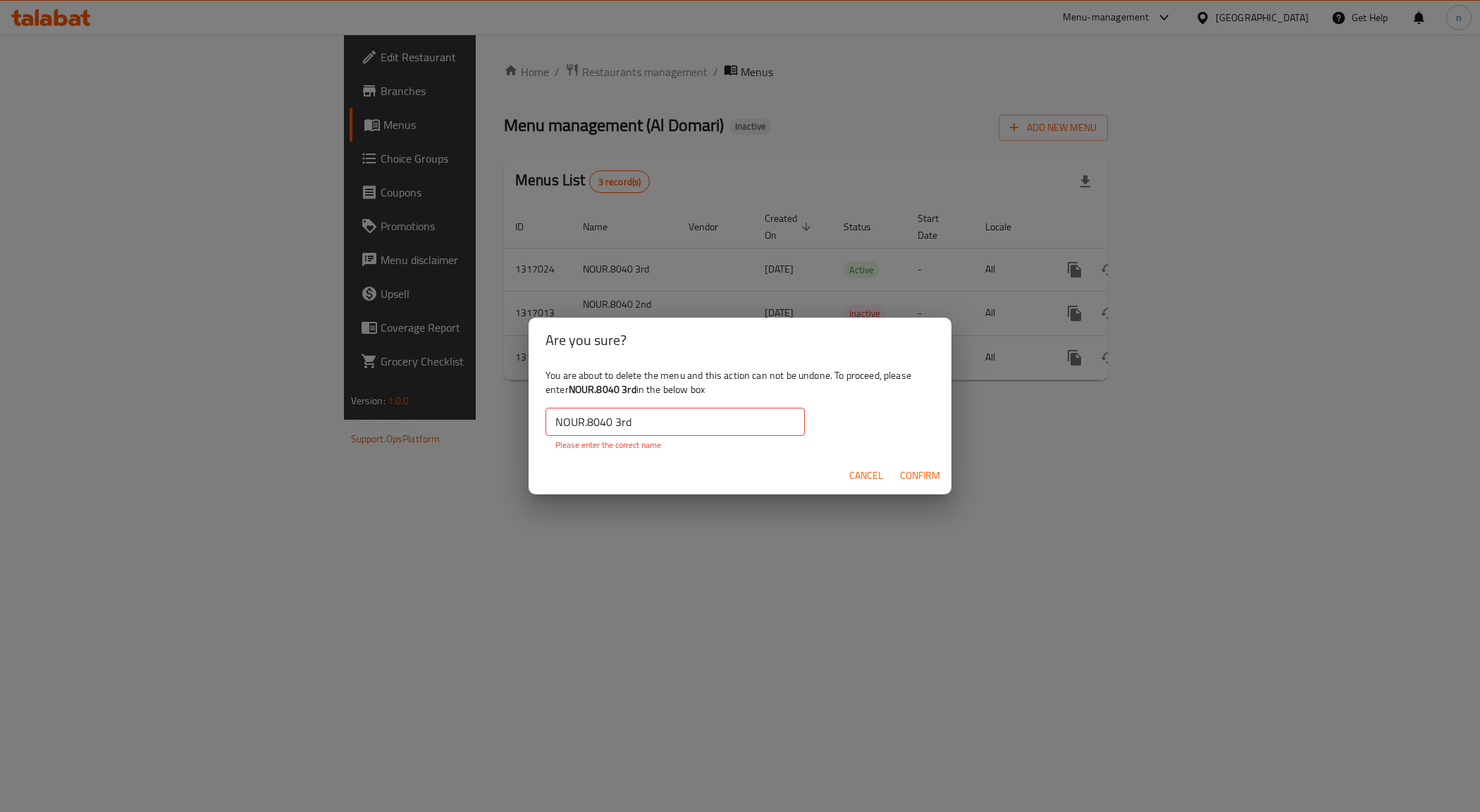
click at [649, 424] on input "NOUR.8040 3rd" at bounding box center [675, 422] width 259 height 28
click at [551, 427] on input "NOUR.8040 3rd" at bounding box center [675, 422] width 259 height 28
click at [618, 421] on input "NOUR.8040 3rd" at bounding box center [675, 422] width 259 height 28
click at [614, 424] on input "NOUR.8040 3rd" at bounding box center [675, 422] width 259 height 28
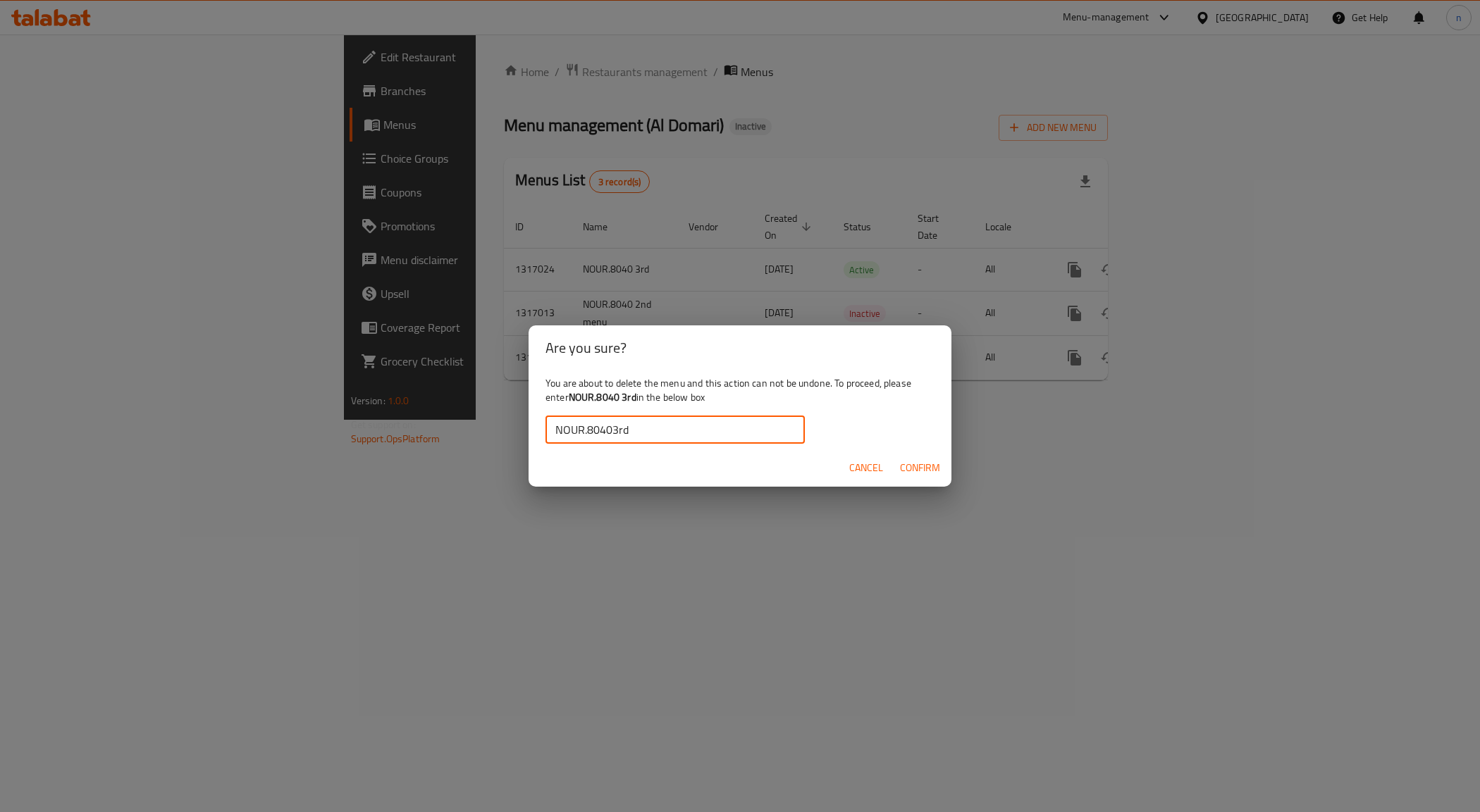
click at [927, 463] on span "Confirm" at bounding box center [920, 468] width 40 height 17
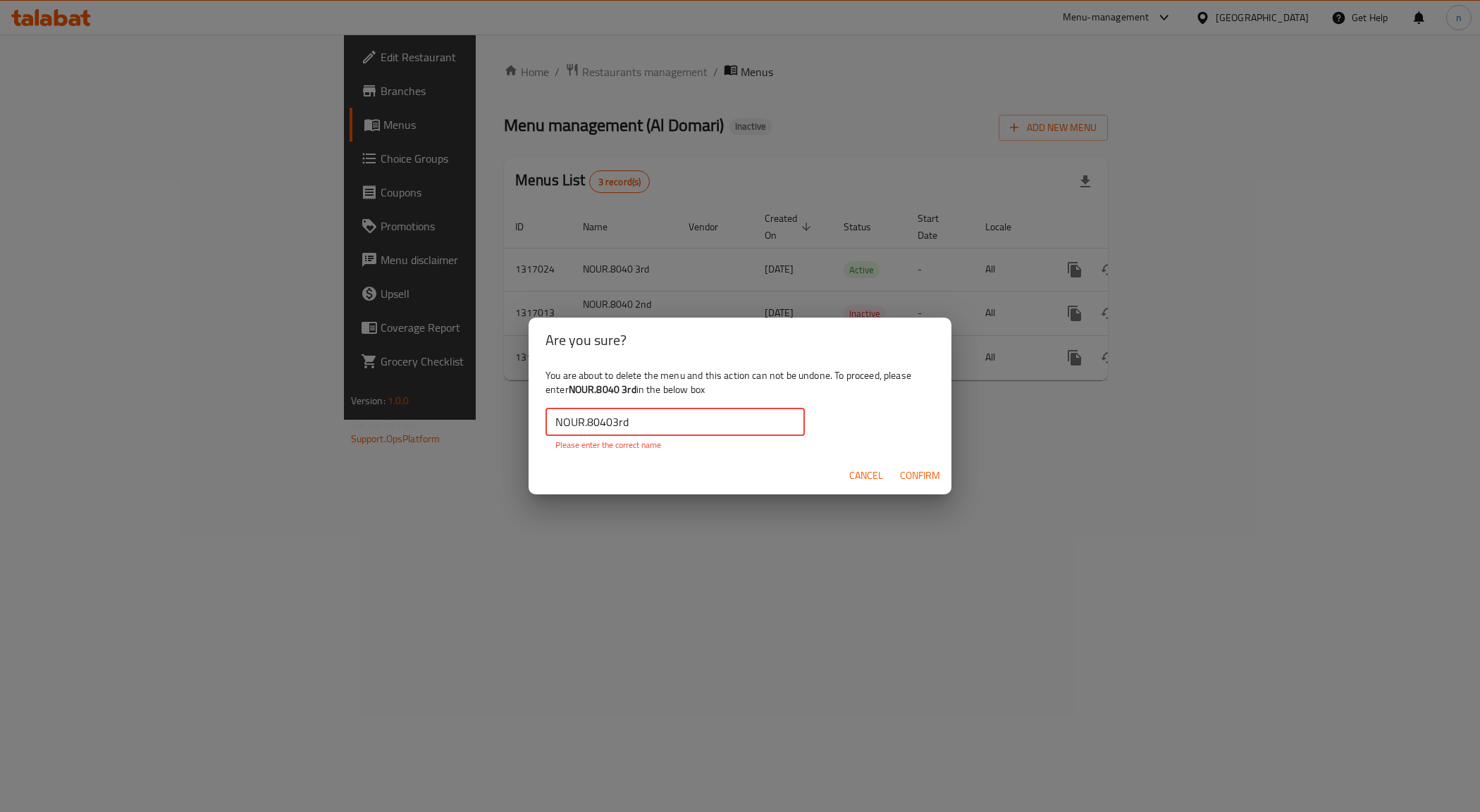
click at [632, 415] on input "NOUR.80403rd" at bounding box center [675, 422] width 259 height 28
click at [615, 424] on input "NOUR.80403rd" at bounding box center [675, 422] width 259 height 28
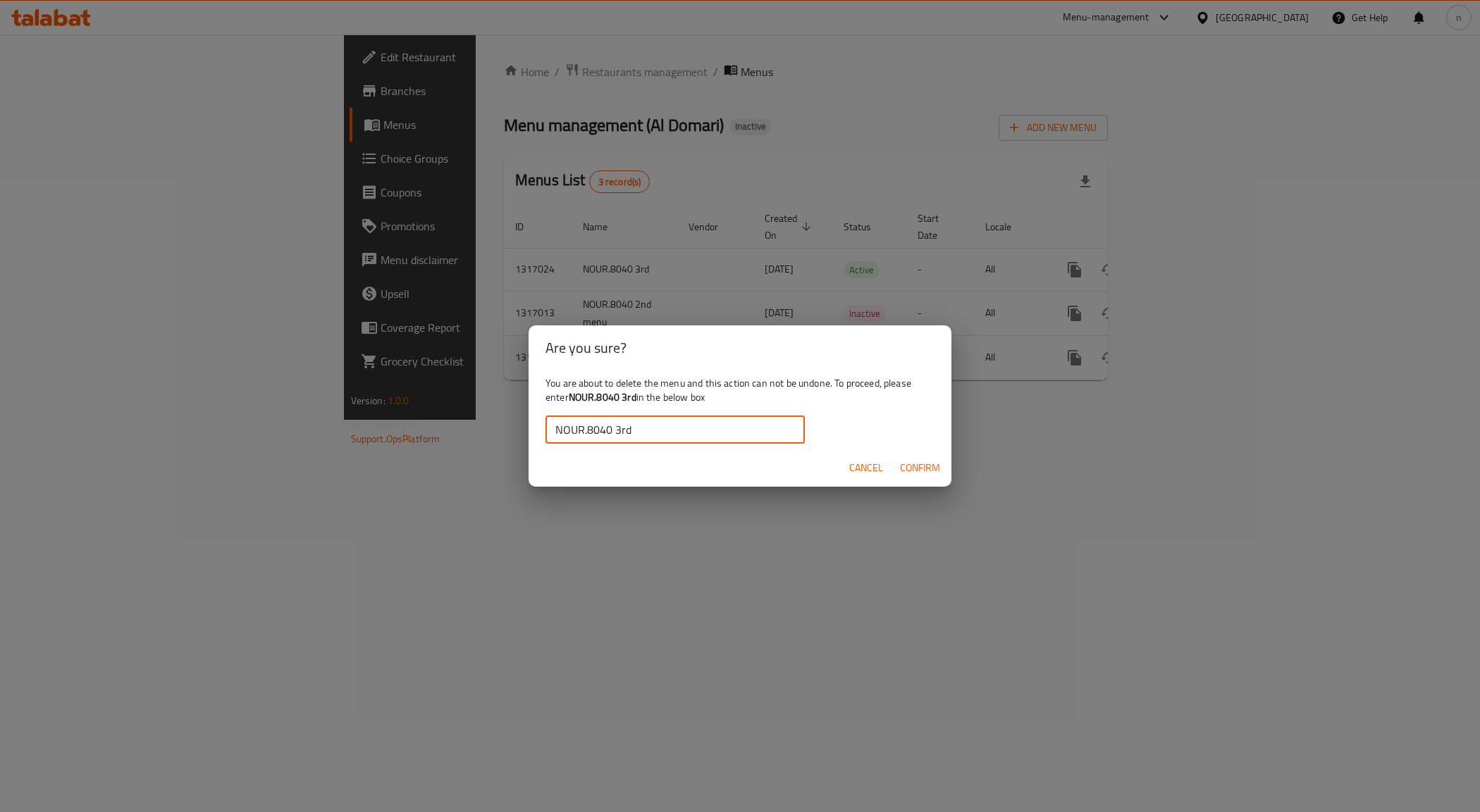
click at [663, 440] on input "NOUR.8040 3rd" at bounding box center [675, 429] width 259 height 28
type input "NOUR.8040 3rd"
click at [914, 469] on span "Confirm" at bounding box center [920, 468] width 40 height 17
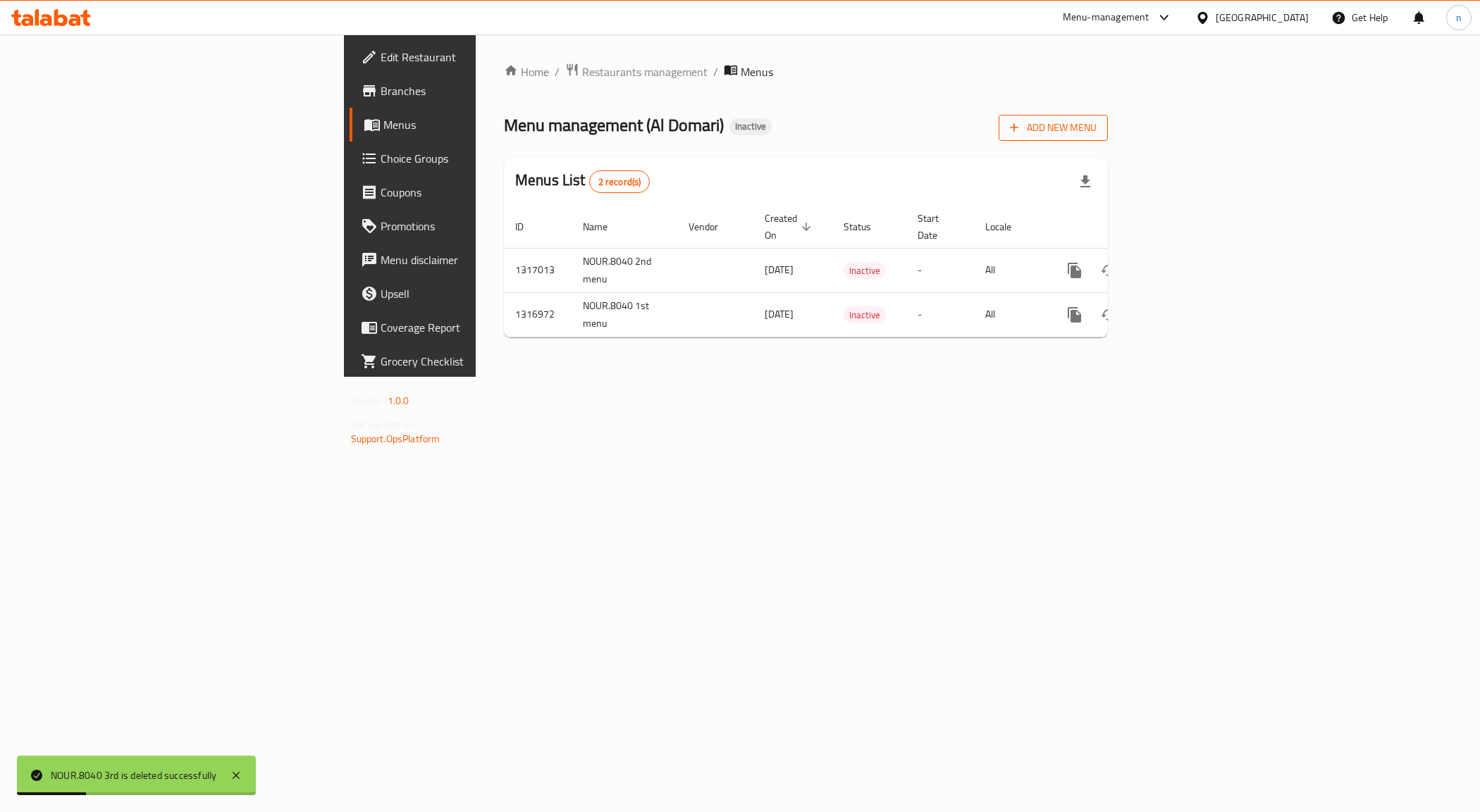
click at [1096, 127] on span "Add New Menu" at bounding box center [1052, 127] width 87 height 17
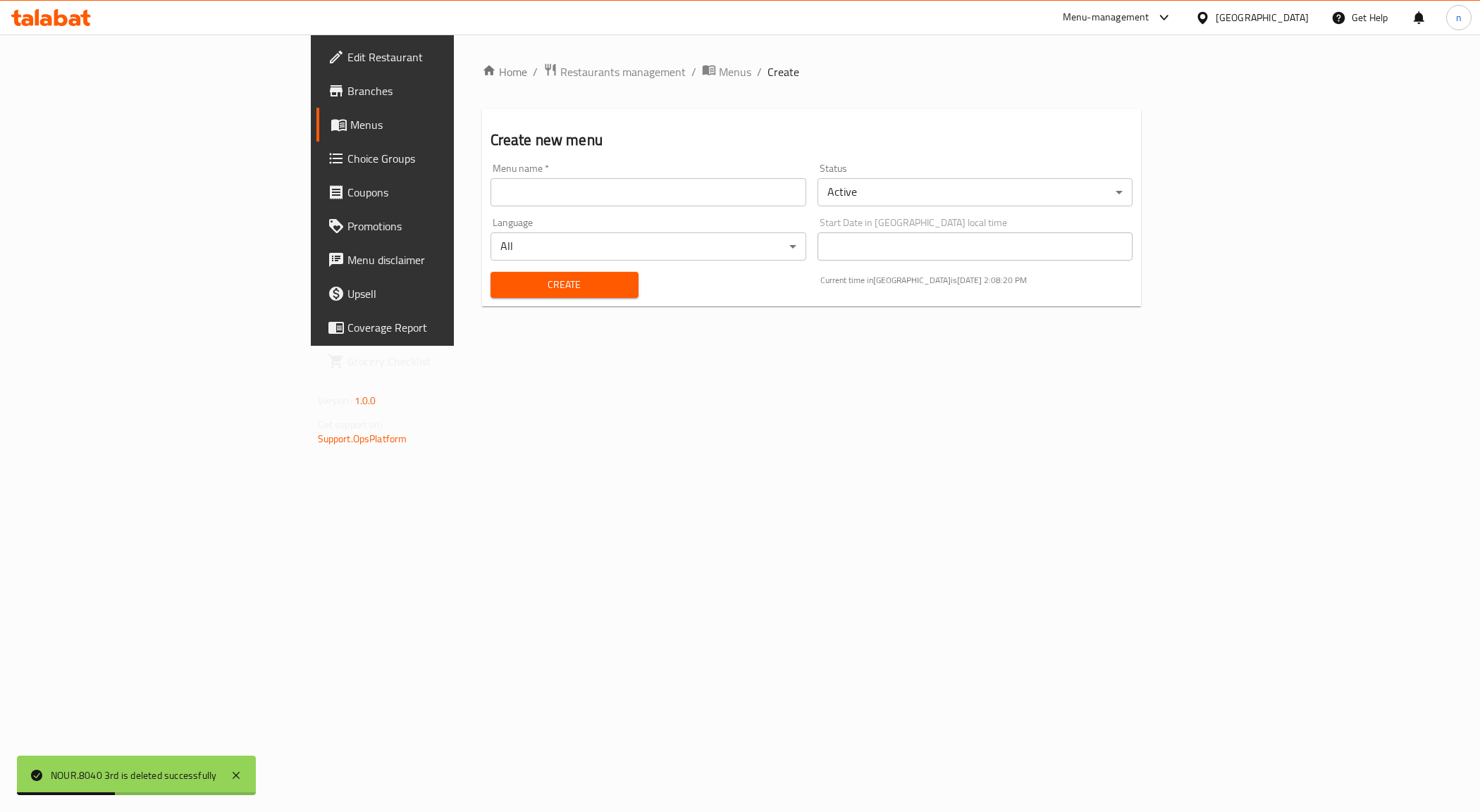
click at [576, 178] on input "text" at bounding box center [649, 192] width 316 height 28
type input "NOUR.8040 3rd"
click at [502, 277] on span "Create" at bounding box center [564, 284] width 125 height 17
click at [350, 131] on span "Menus" at bounding box center [448, 124] width 196 height 17
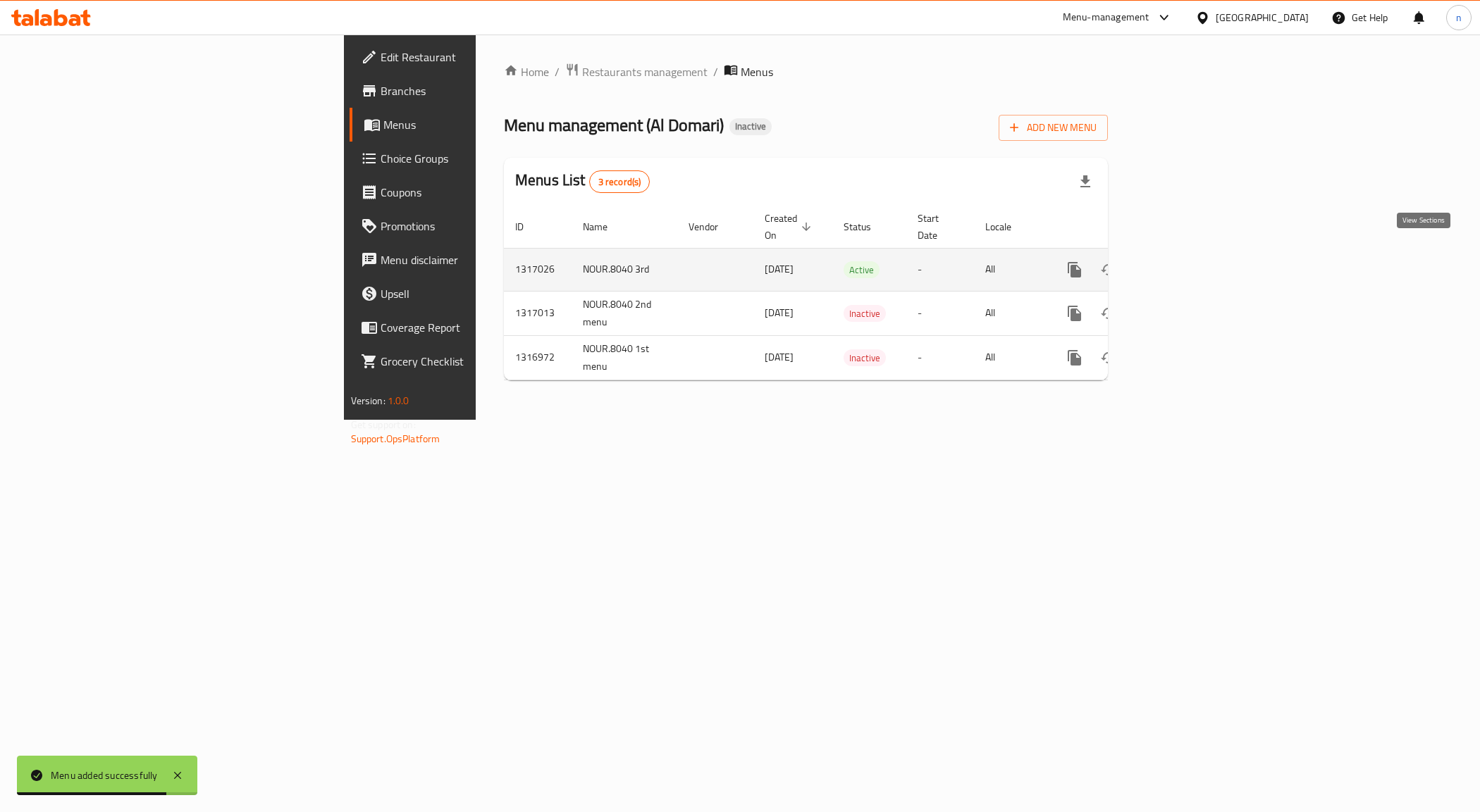
click at [1193, 253] on link "enhanced table" at bounding box center [1176, 269] width 34 height 34
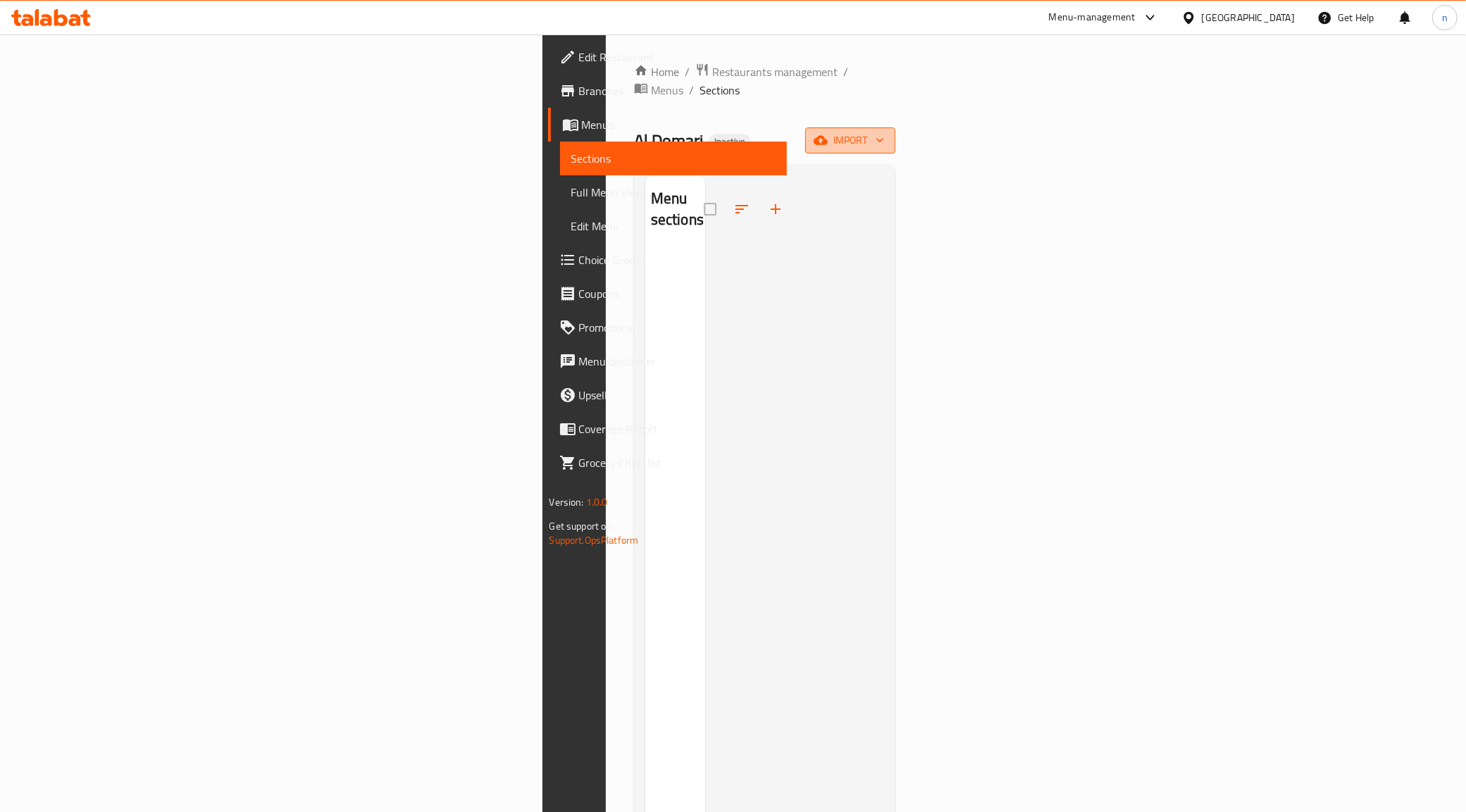
click at [884, 132] on span "import" at bounding box center [850, 140] width 68 height 17
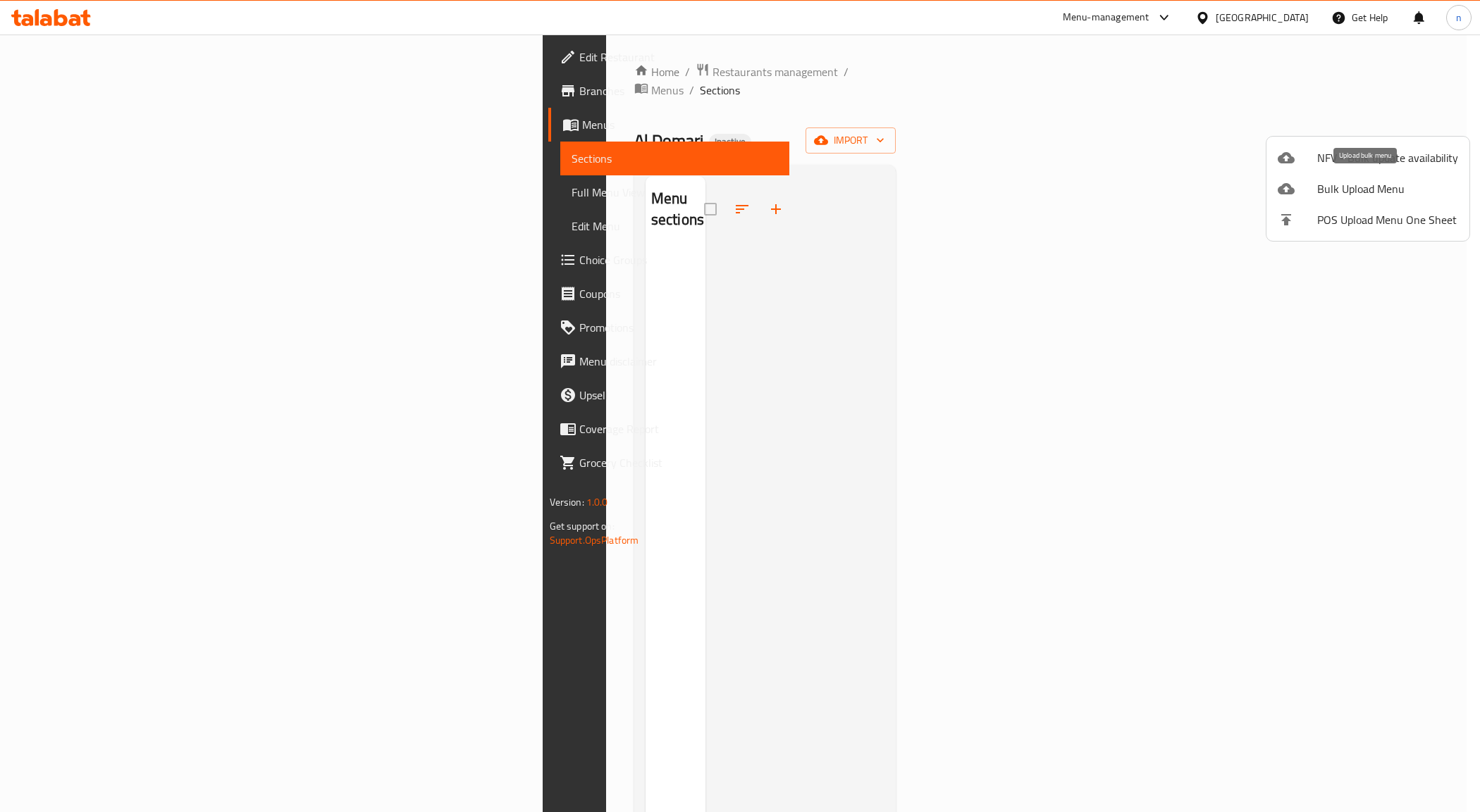
click at [1365, 184] on span "Bulk Upload Menu" at bounding box center [1387, 188] width 141 height 17
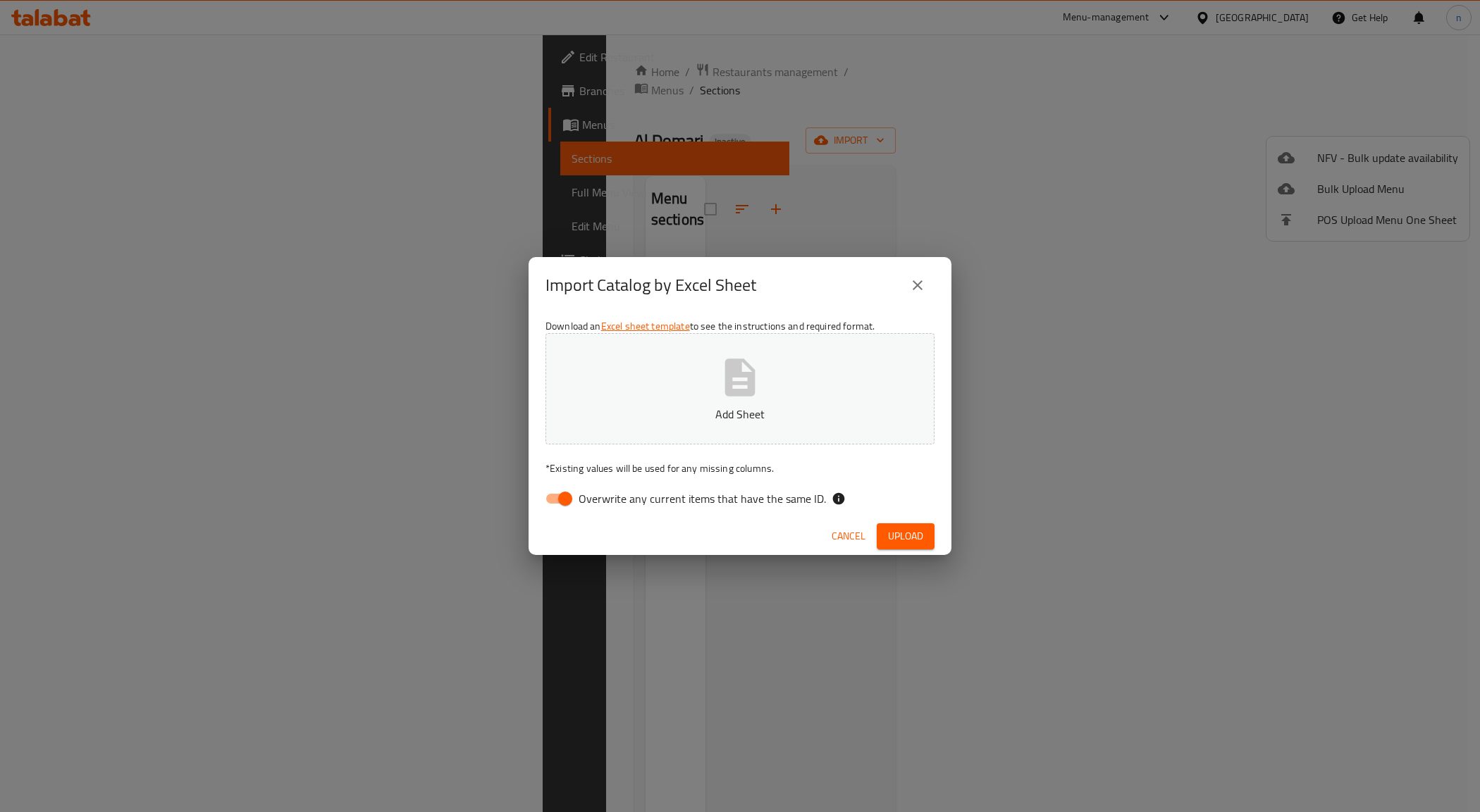
click at [550, 501] on input "Overwrite any current items that have the same ID." at bounding box center [566, 498] width 80 height 26
checkbox input "false"
click at [898, 523] on button "Upload" at bounding box center [904, 536] width 58 height 26
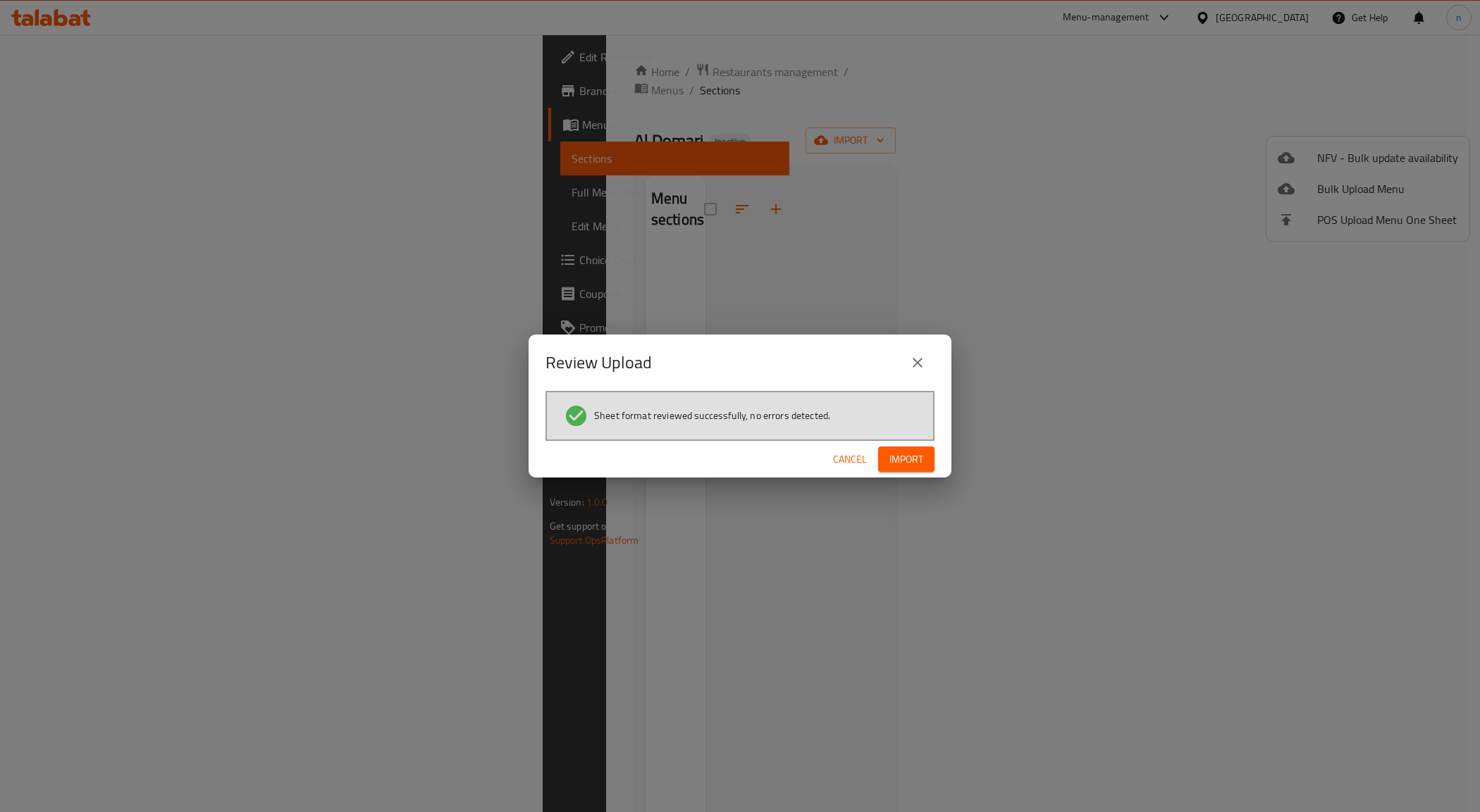
click at [899, 467] on span "Import" at bounding box center [905, 459] width 34 height 17
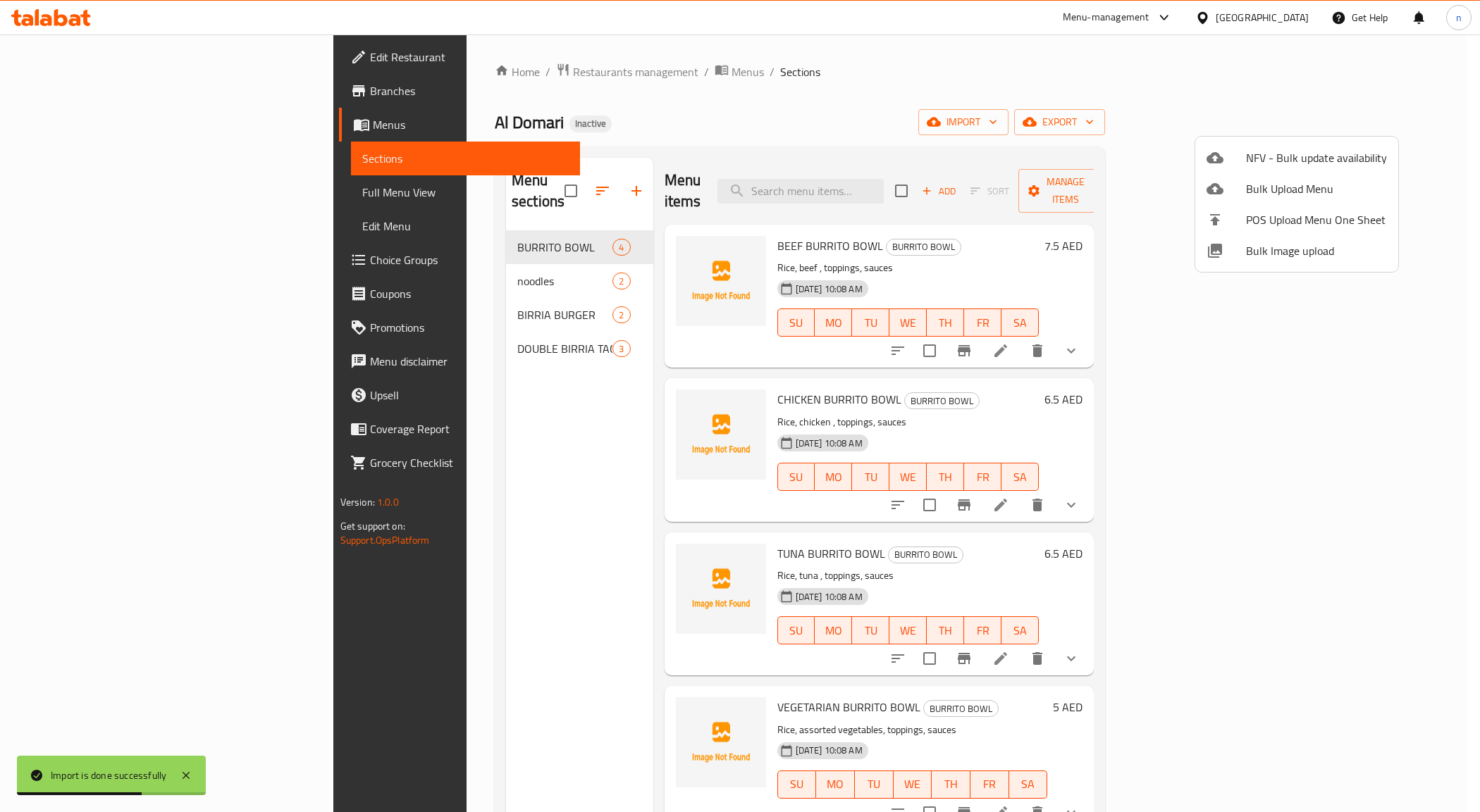
click at [85, 191] on div at bounding box center [740, 406] width 1480 height 812
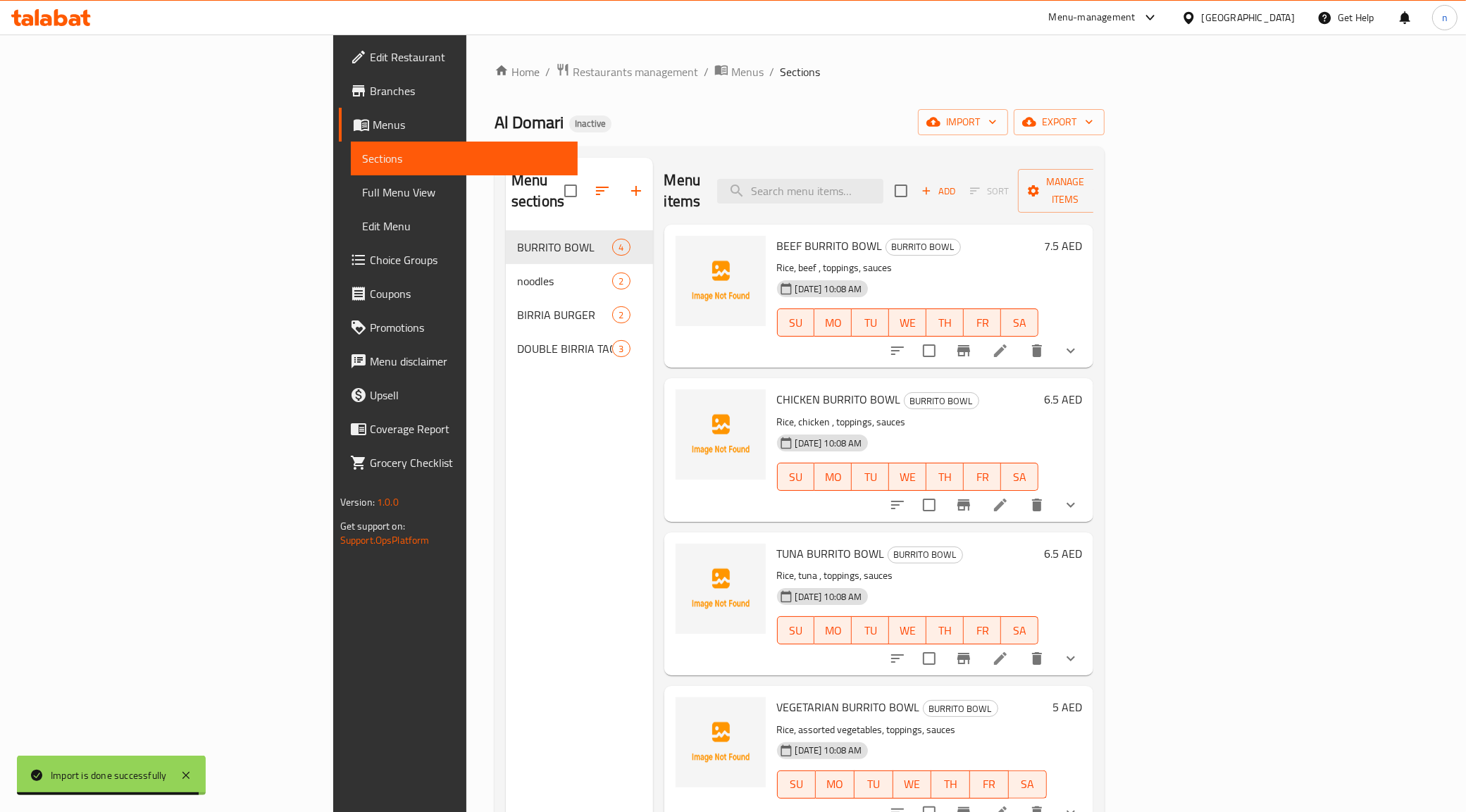
click at [362, 191] on span "Full Menu View" at bounding box center [464, 192] width 205 height 17
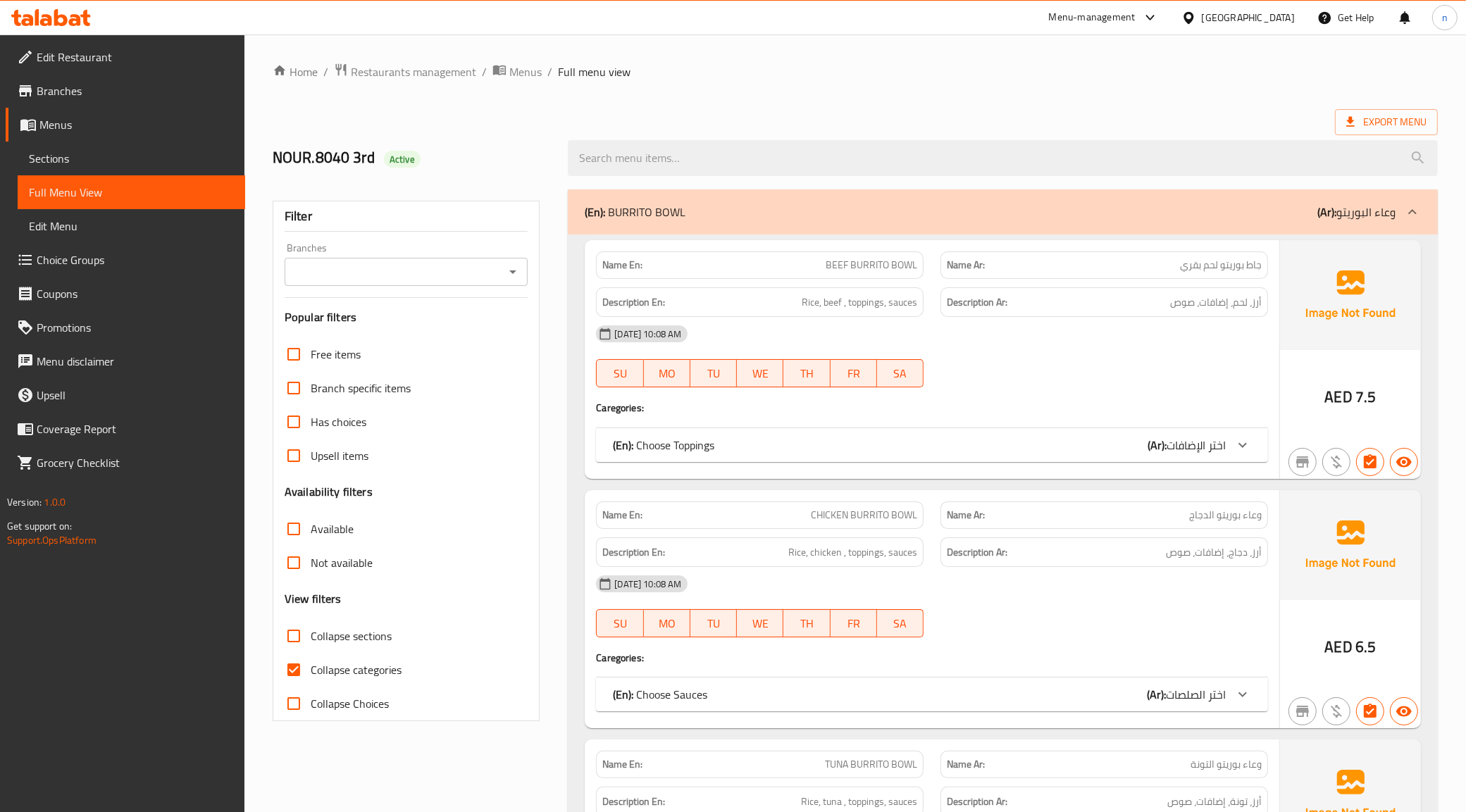
click at [297, 675] on input "Collapse categories" at bounding box center [293, 670] width 34 height 34
checkbox input "false"
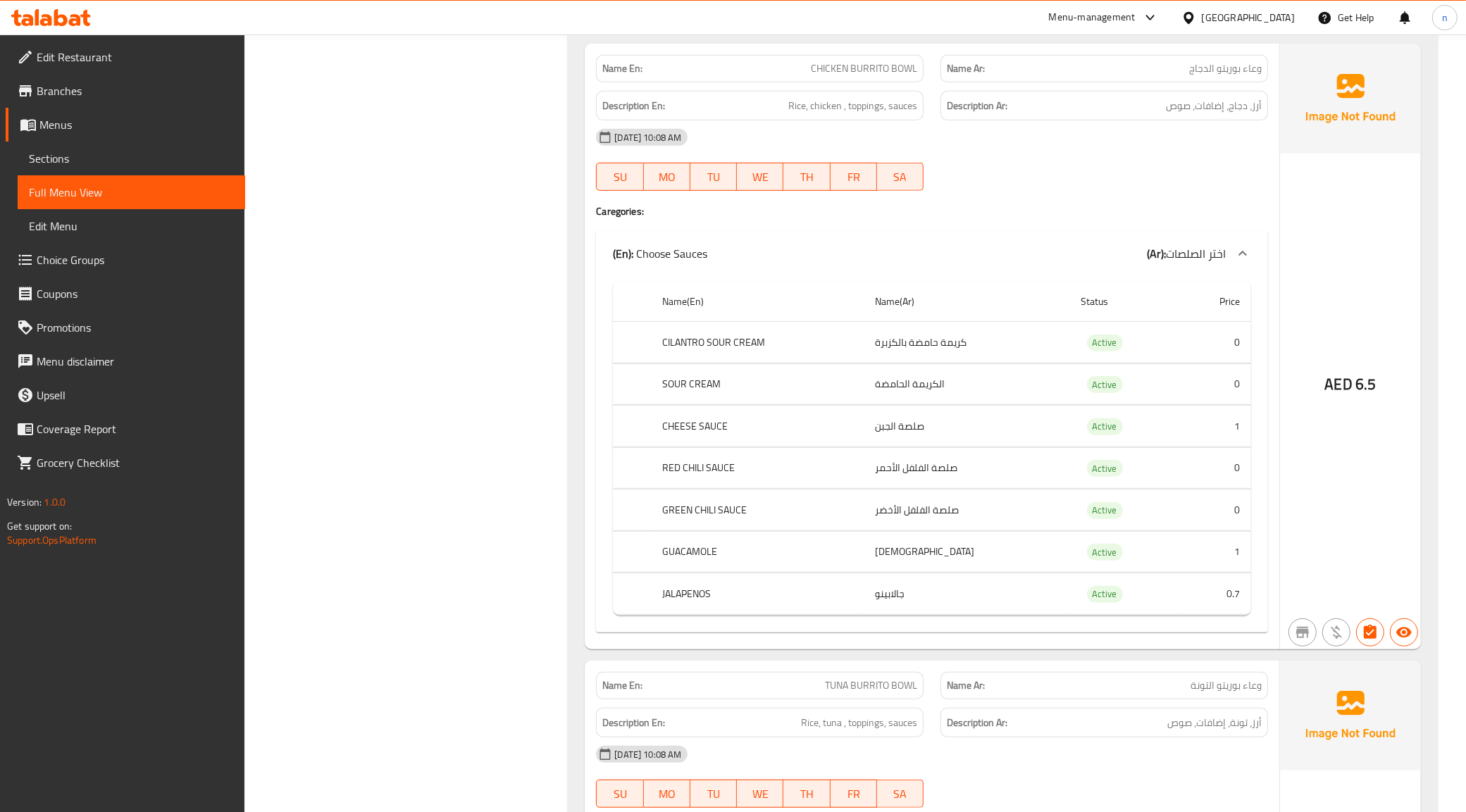
scroll to position [553, 0]
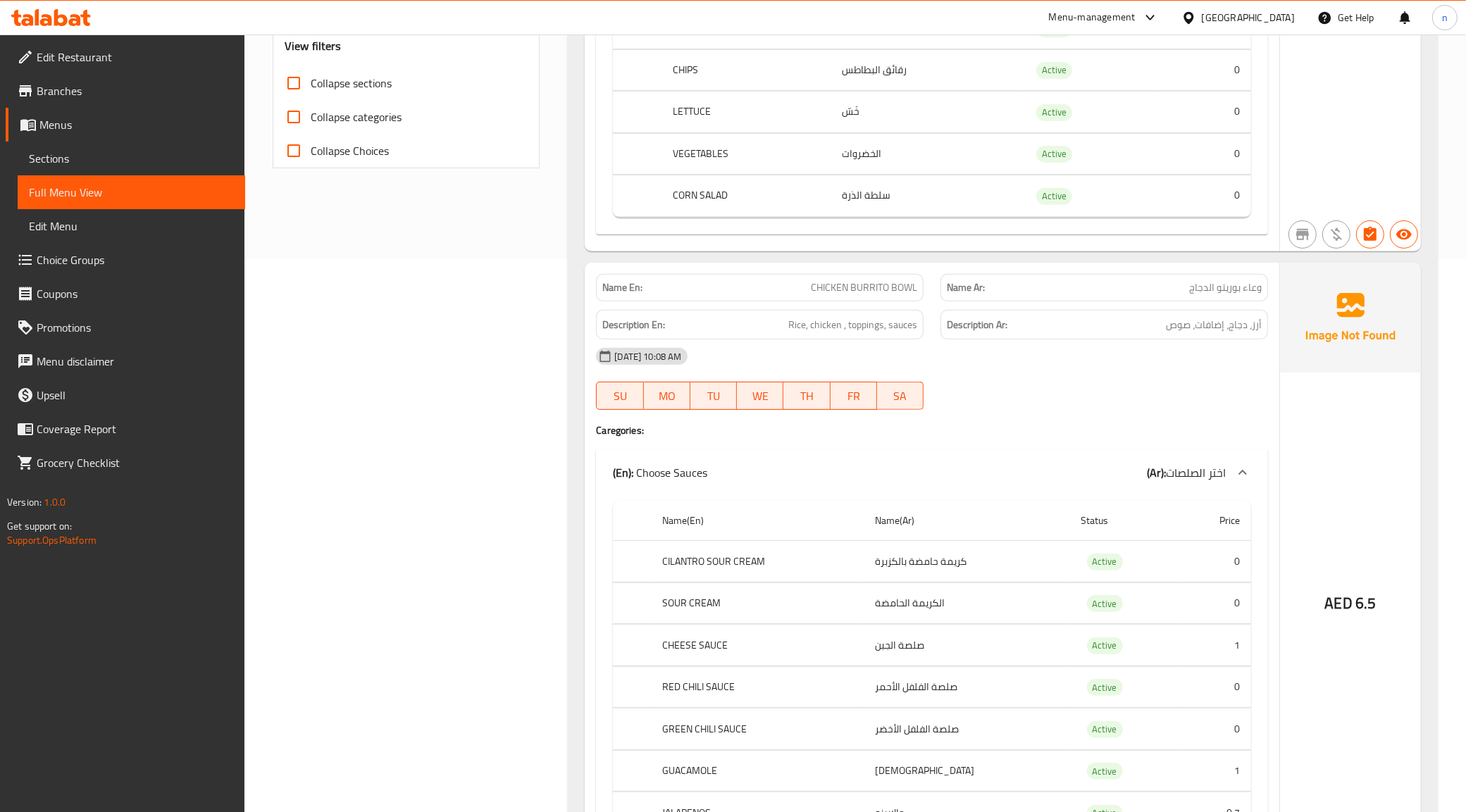
click at [1262, 286] on div "Name Ar: وعاء بوريتو الدجاج" at bounding box center [1104, 288] width 328 height 27
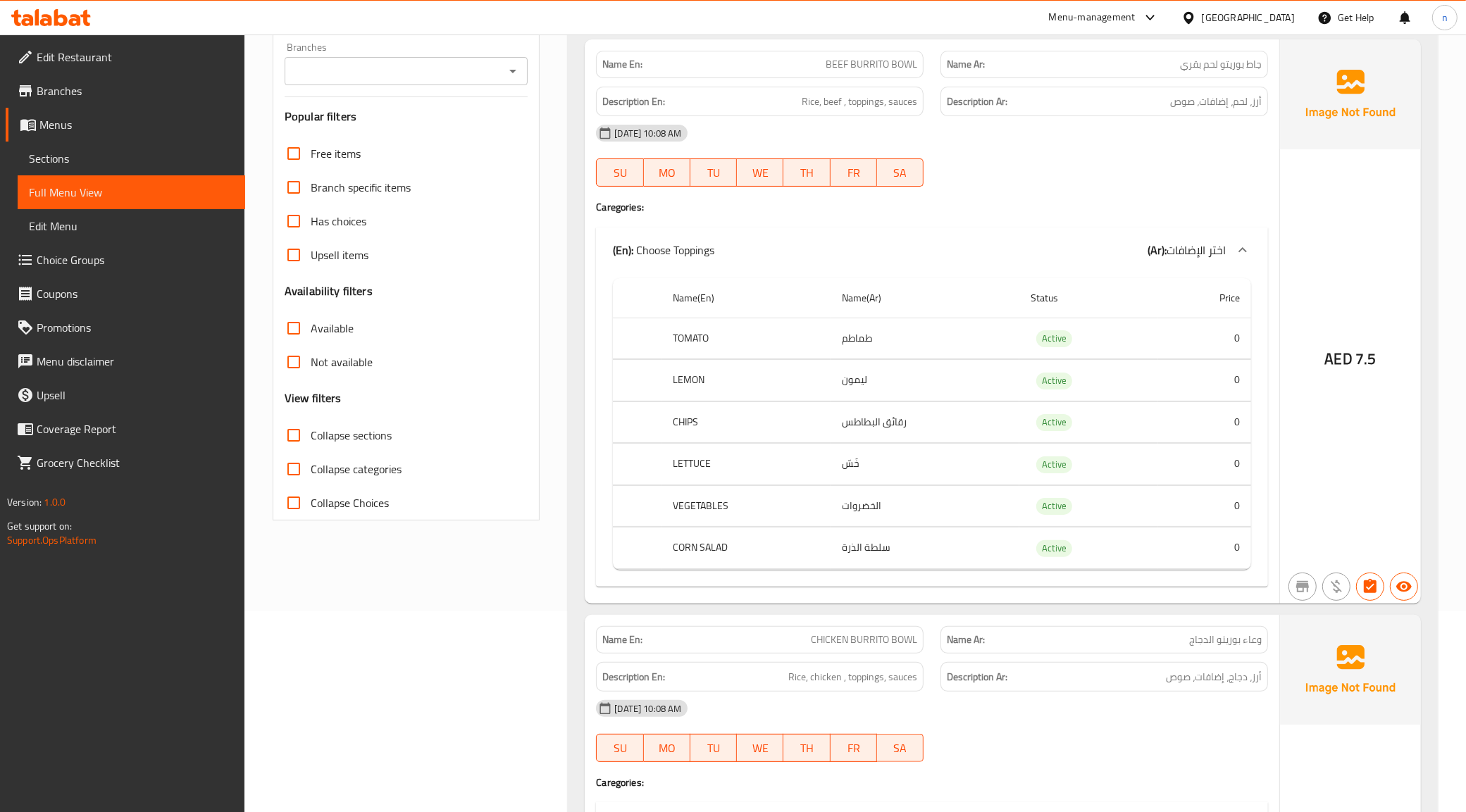
scroll to position [0, 0]
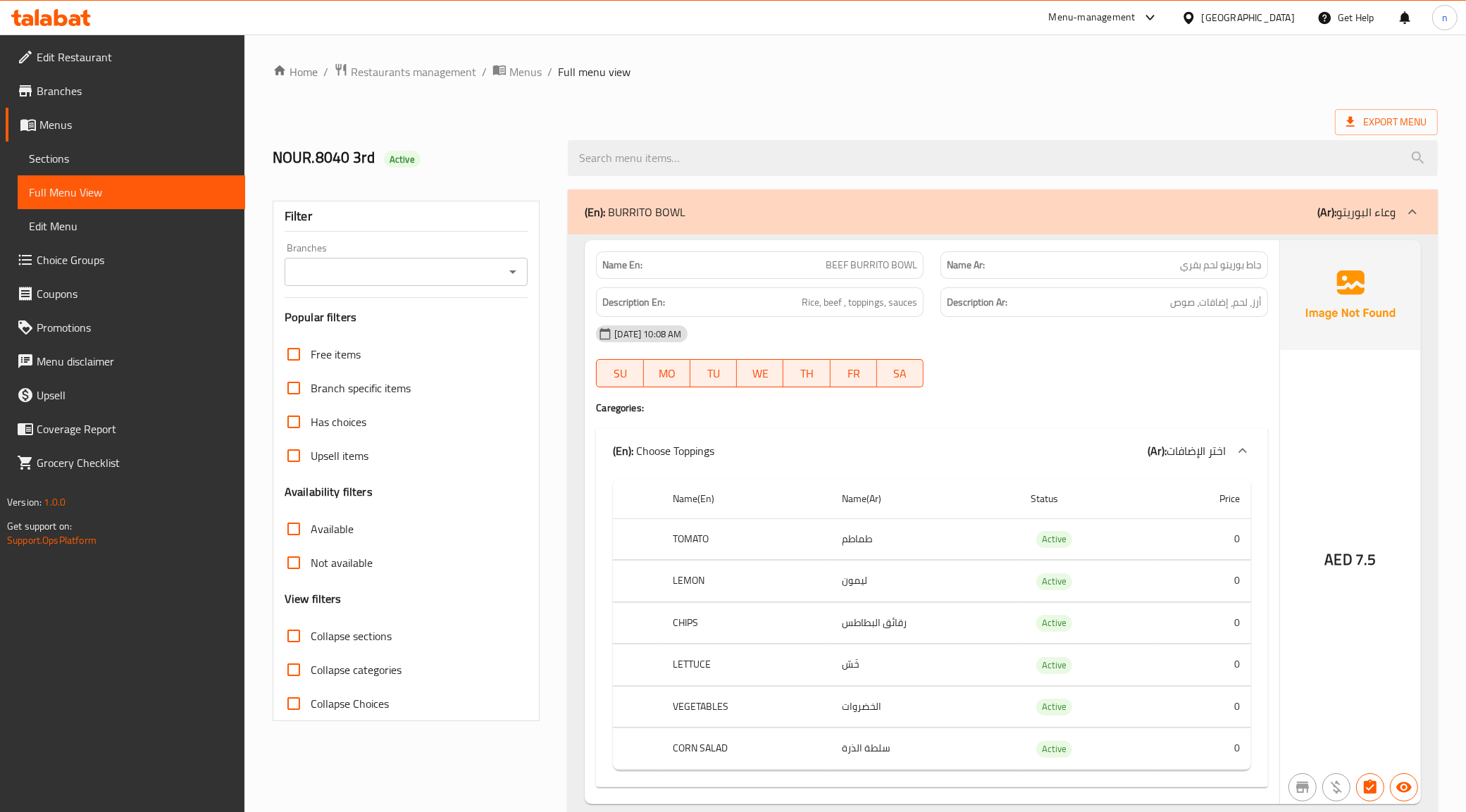
click at [1072, 408] on h4 "Caregories:" at bounding box center [932, 407] width 672 height 14
click at [1247, 446] on icon at bounding box center [1242, 450] width 17 height 17
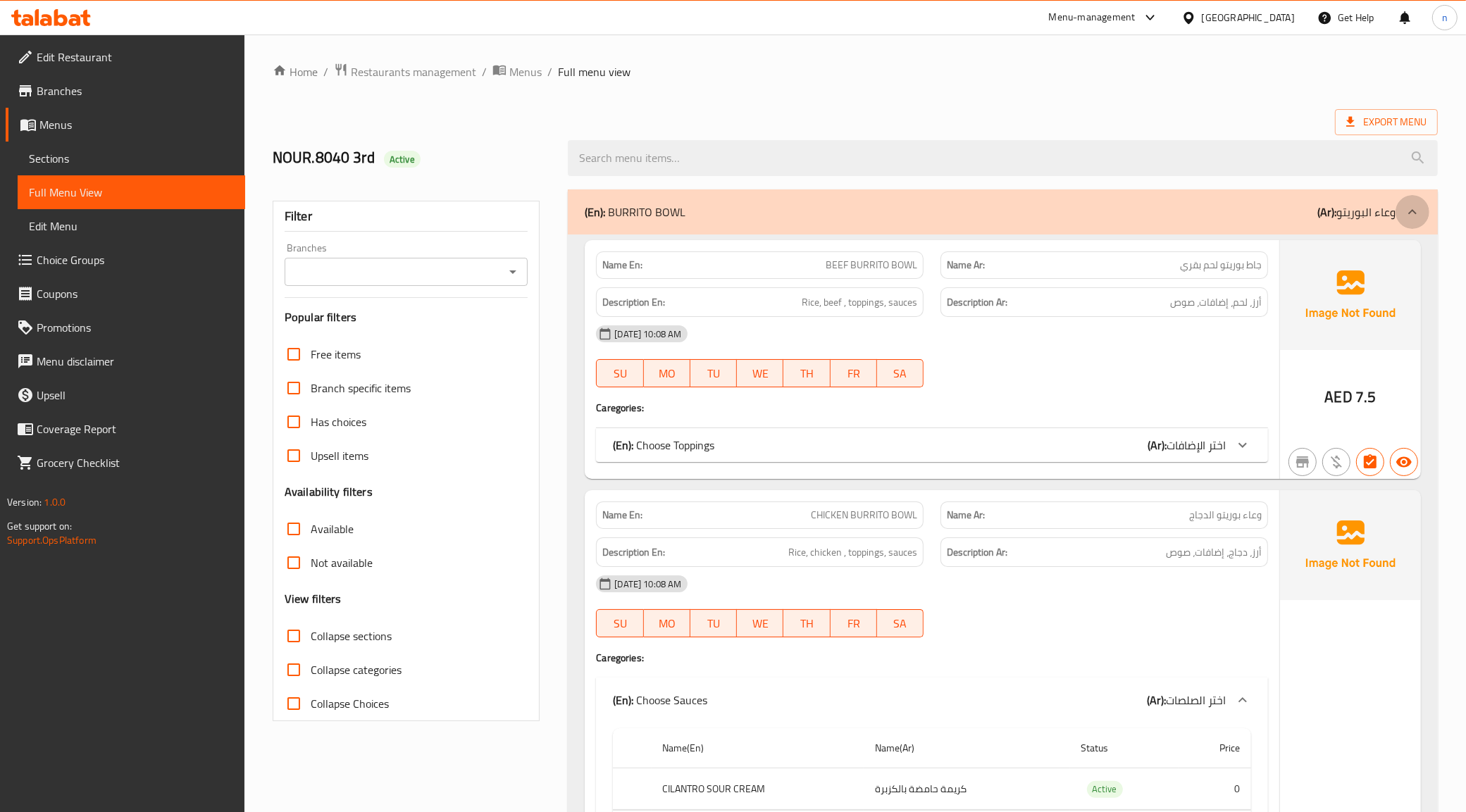
click at [1410, 214] on icon at bounding box center [1412, 212] width 17 height 17
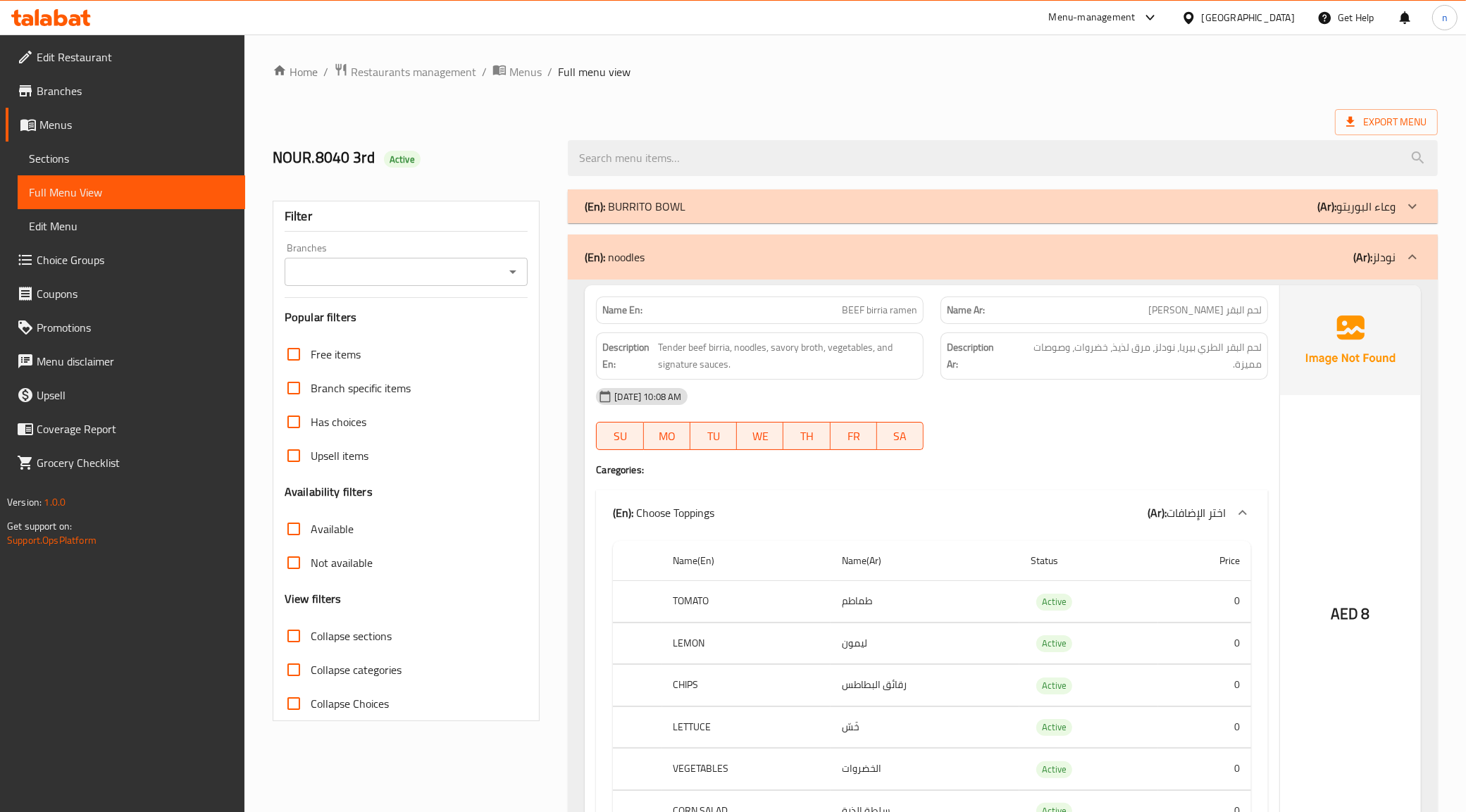
click at [1409, 199] on icon at bounding box center [1412, 206] width 17 height 17
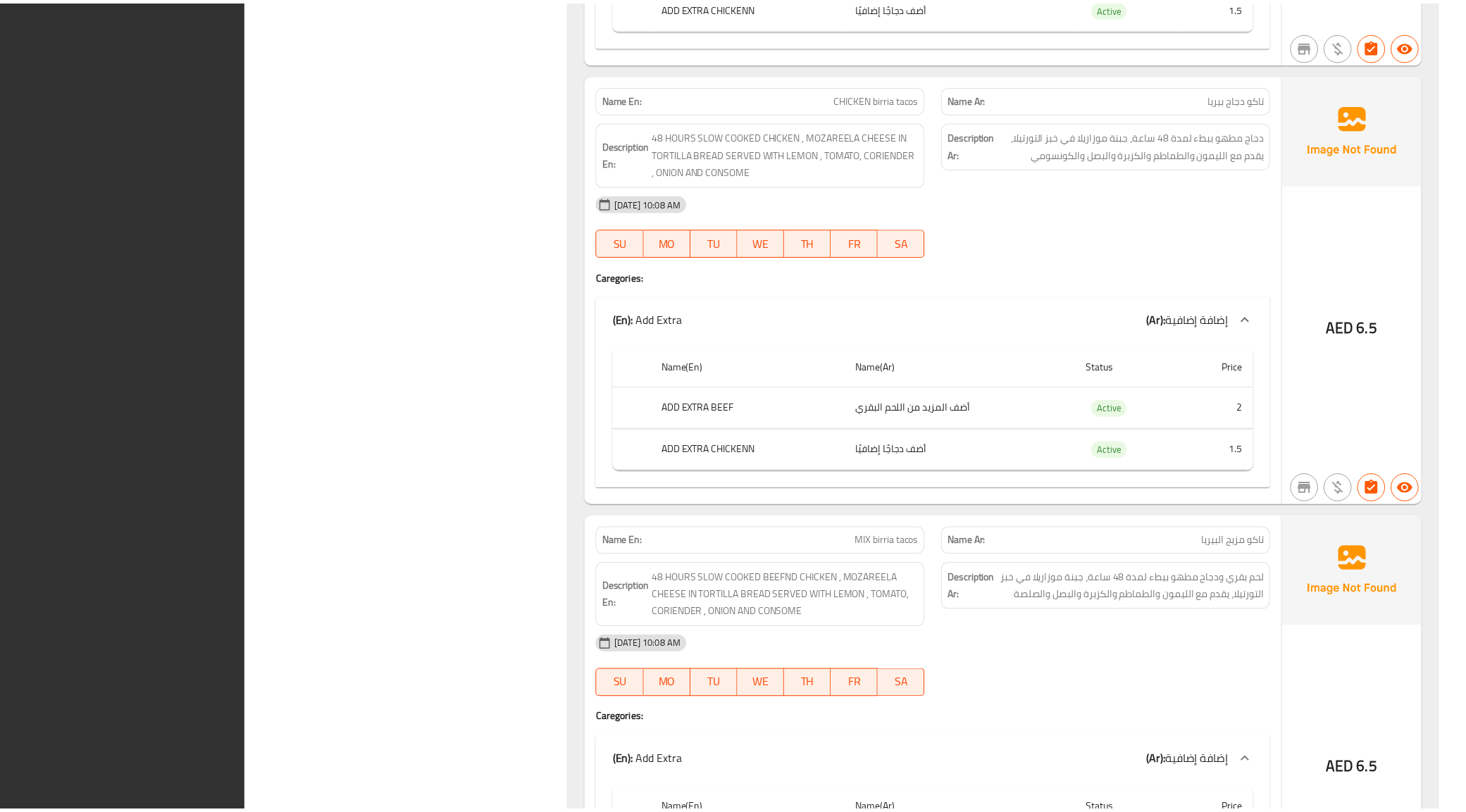
scroll to position [5594, 0]
